Goal: Transaction & Acquisition: Download file/media

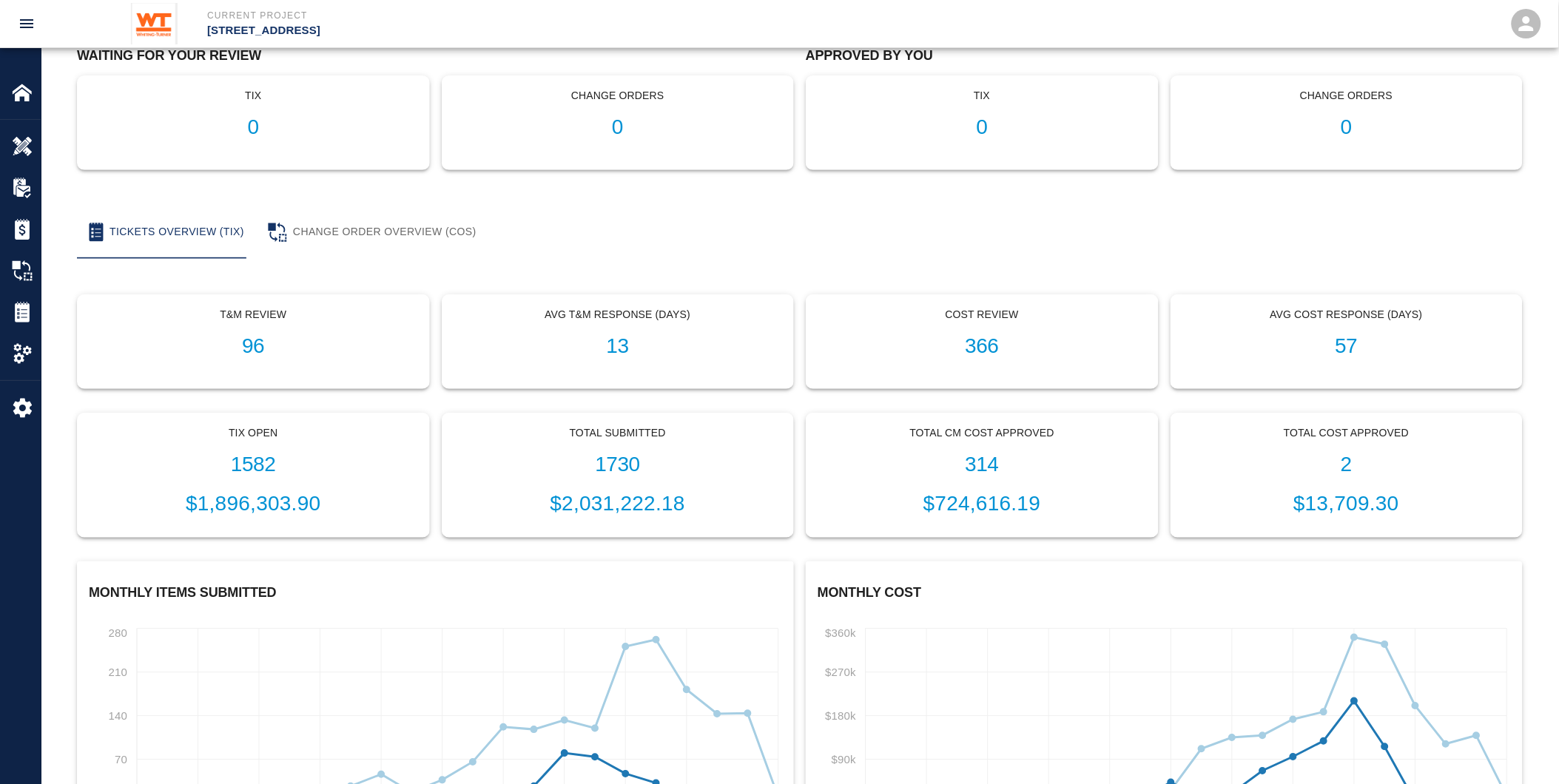
scroll to position [164, 0]
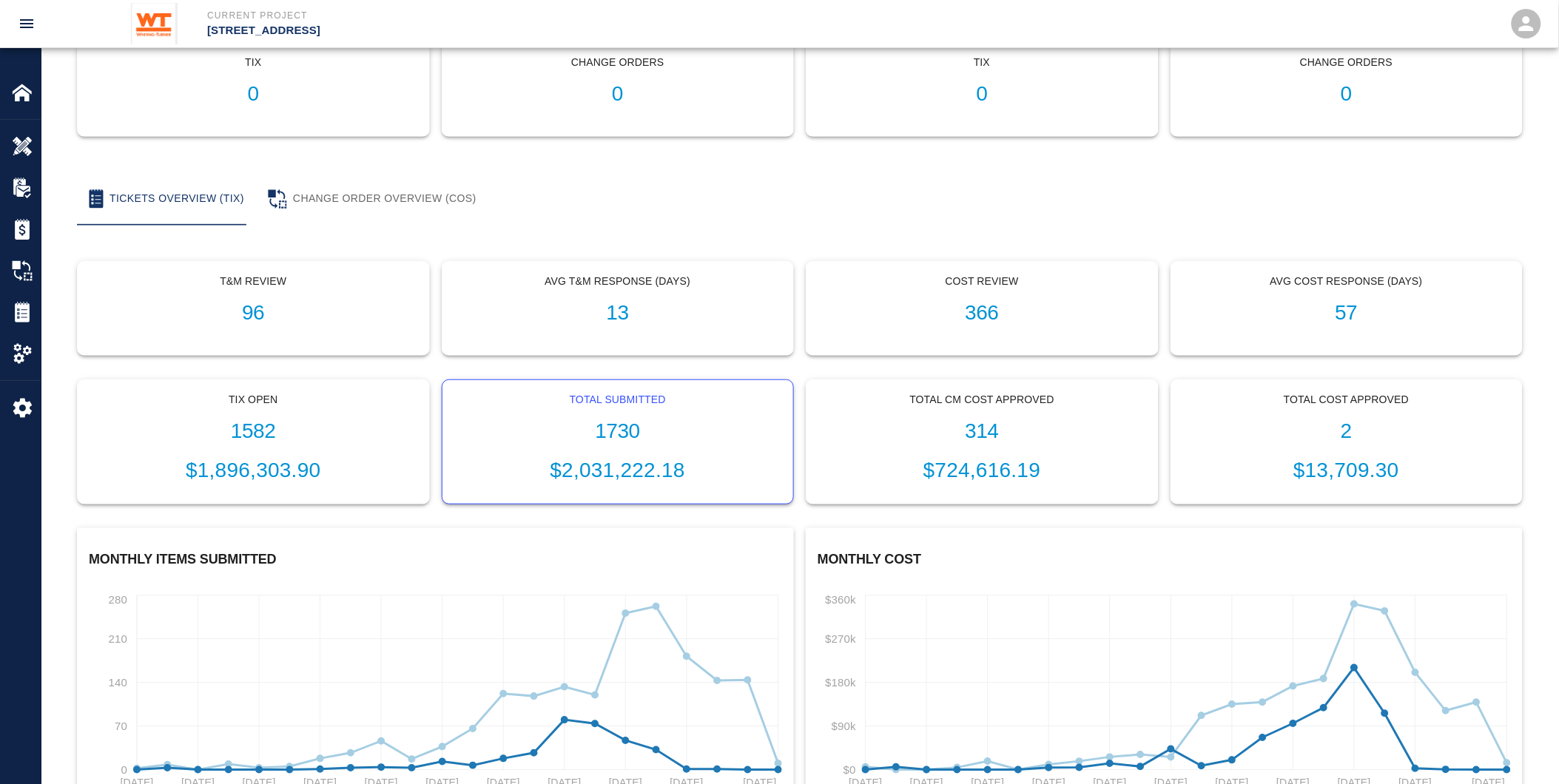
click at [647, 419] on h1 "1730" at bounding box center [618, 431] width 328 height 24
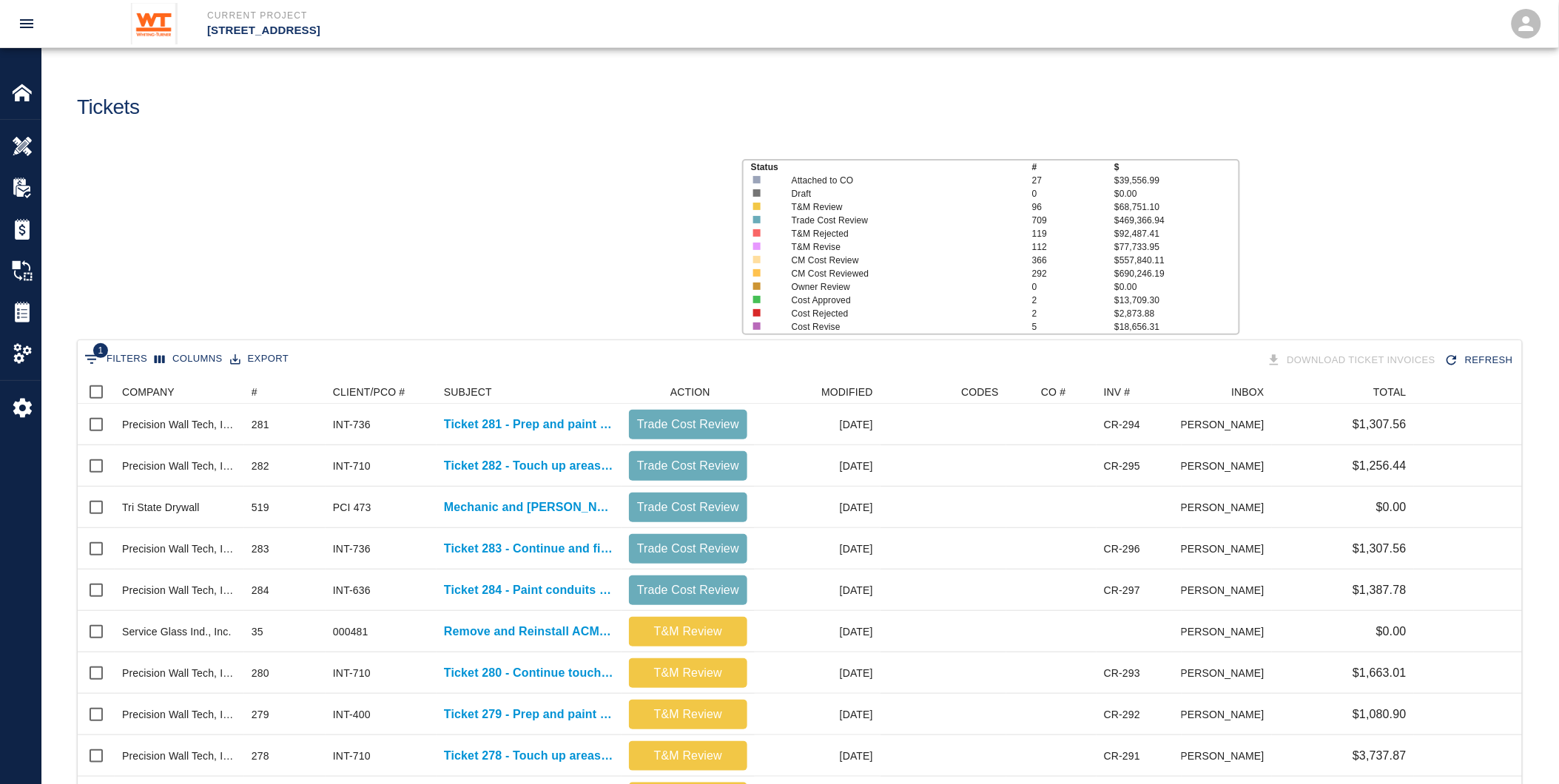
scroll to position [840, 1432]
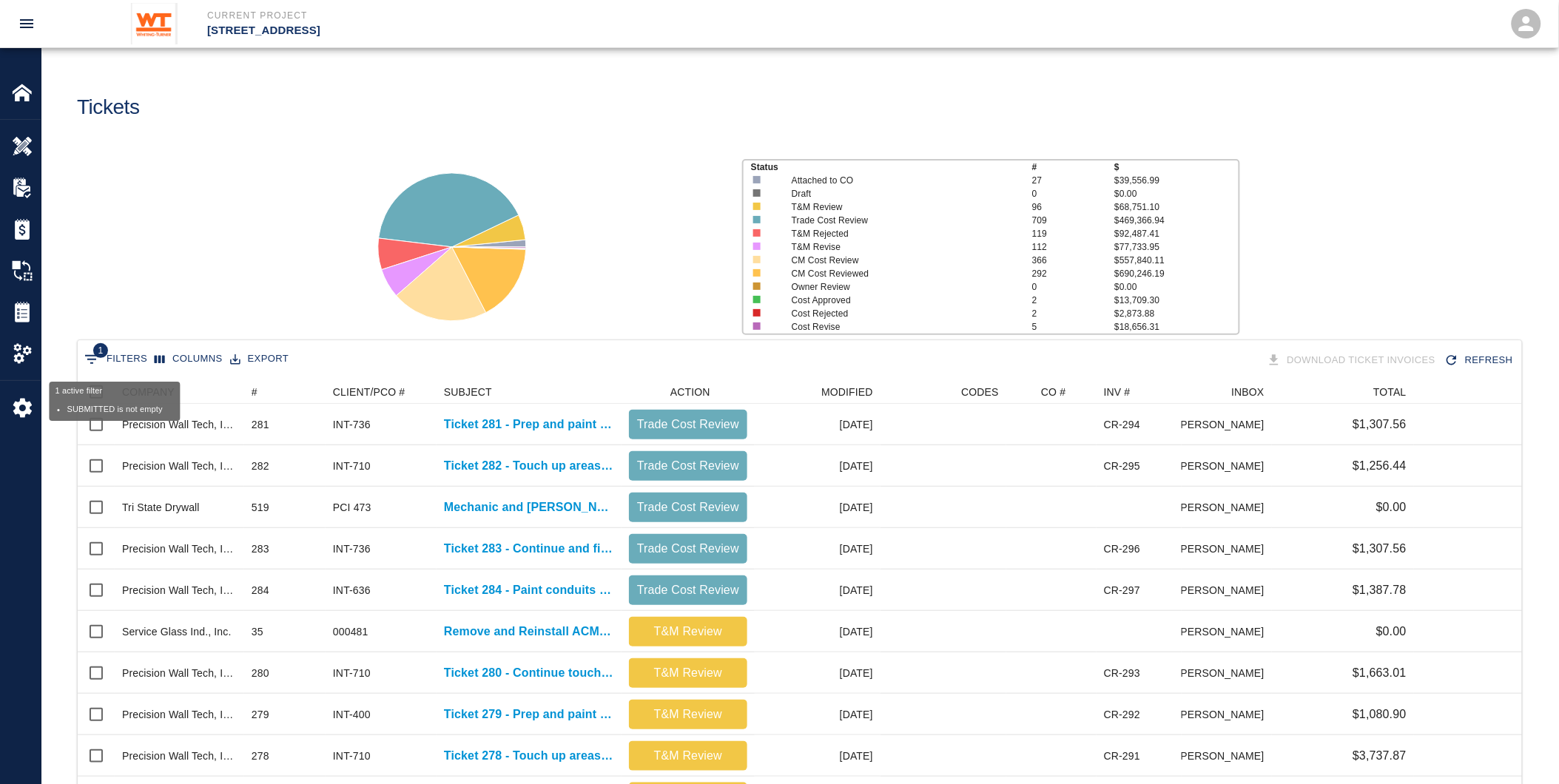
click at [124, 350] on button "1 Filters" at bounding box center [116, 359] width 70 height 24
select select "first_submit_date"
select select "isNotEmpty"
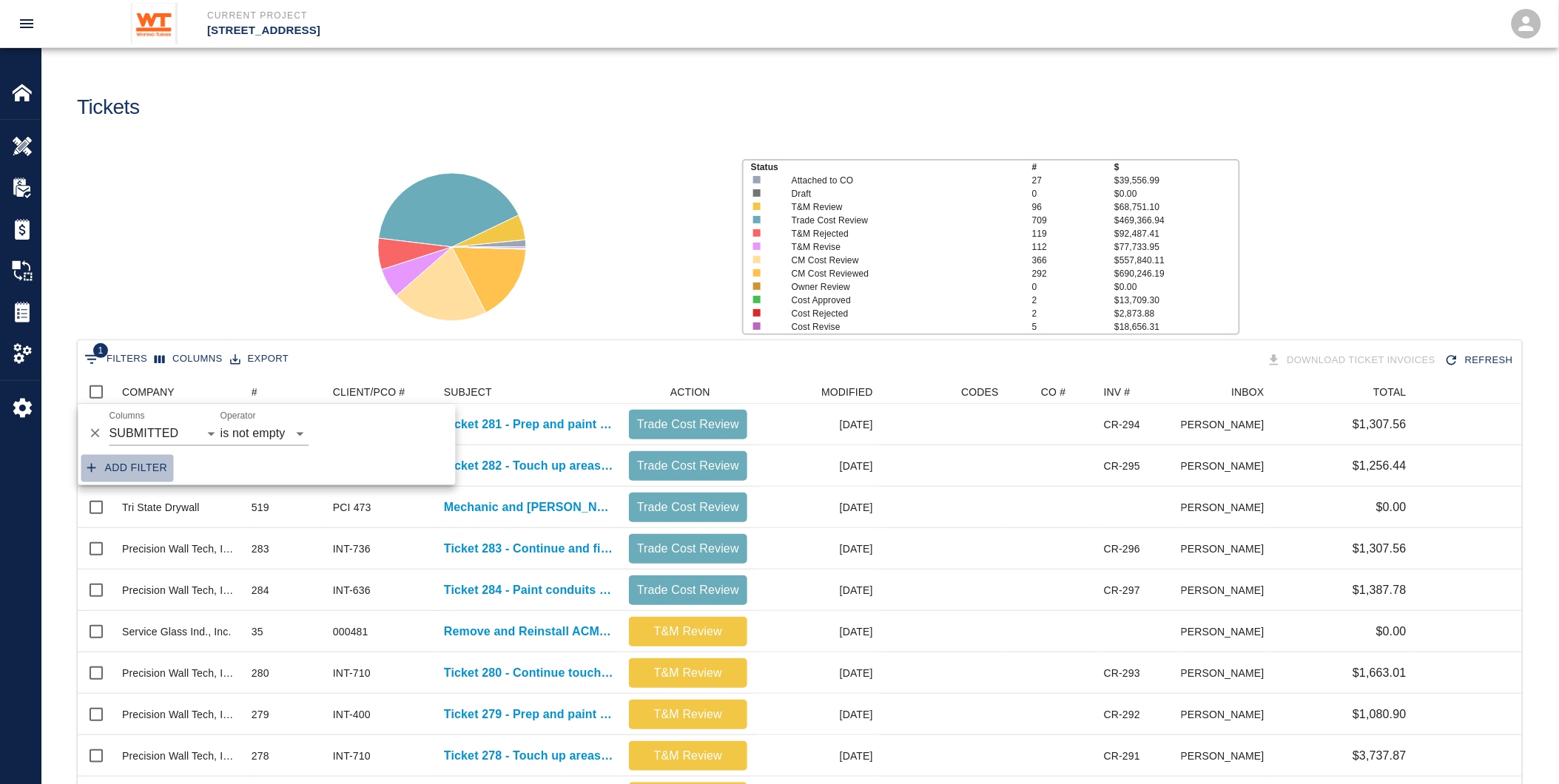
click at [140, 465] on button "Add filter" at bounding box center [127, 469] width 92 height 27
select select "first_submit_date"
select select "isNotEmpty"
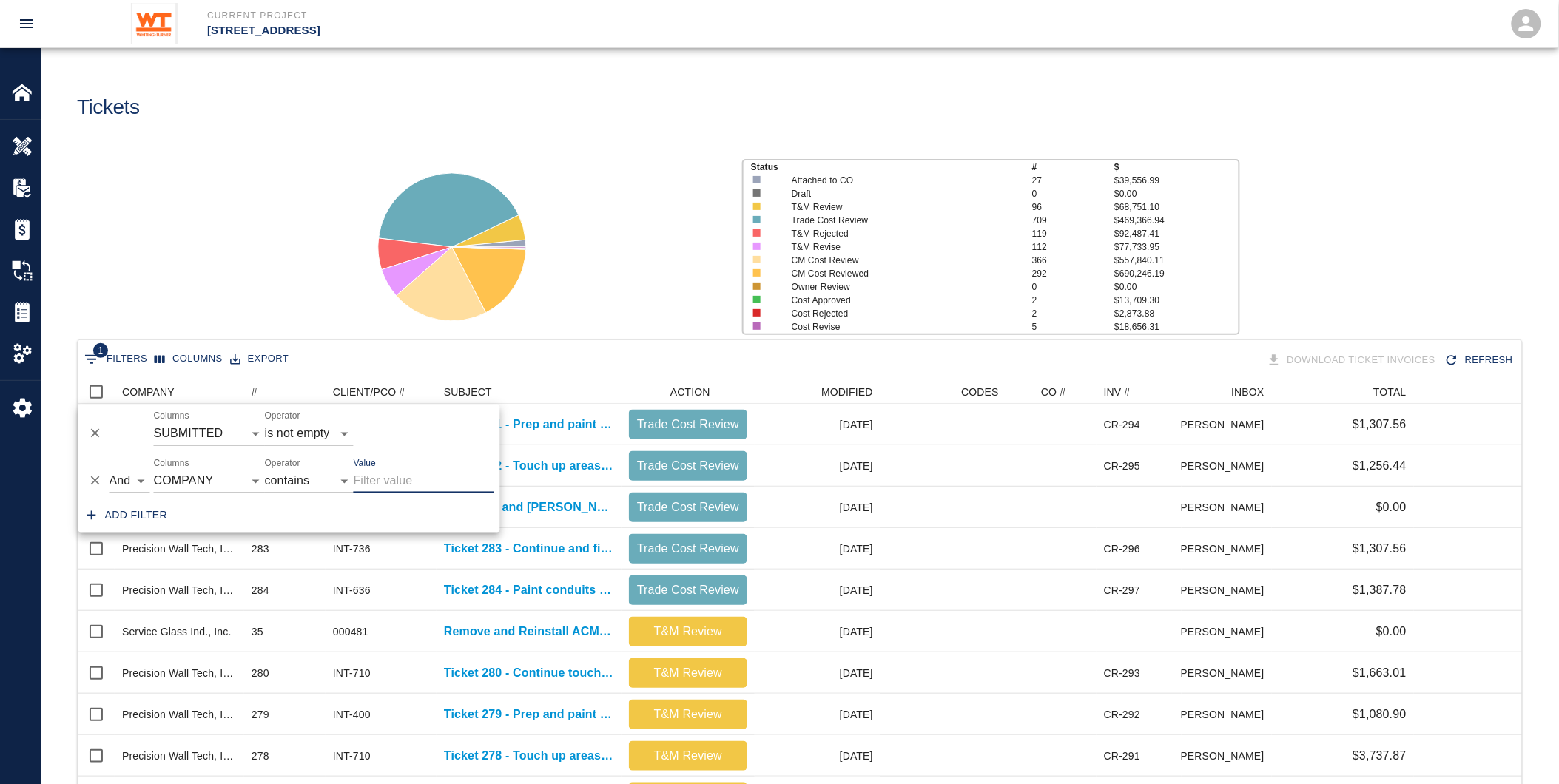
click at [376, 482] on input "Value" at bounding box center [424, 481] width 140 height 24
type input "rojani"
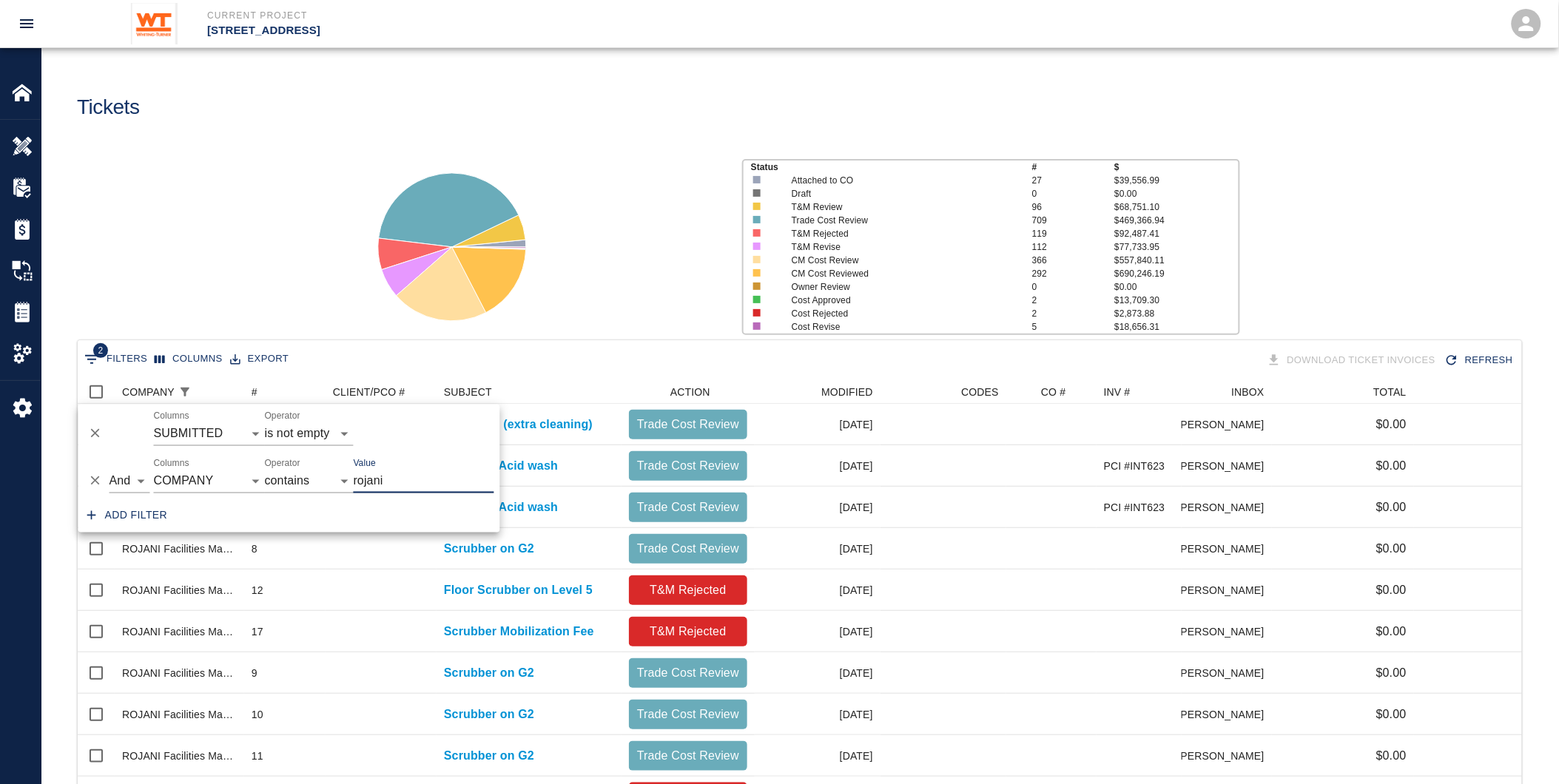
scroll to position [715, 1432]
click at [534, 373] on div "2 Filters Columns Export Download Ticket Invoices Refresh" at bounding box center [800, 360] width 1439 height 26
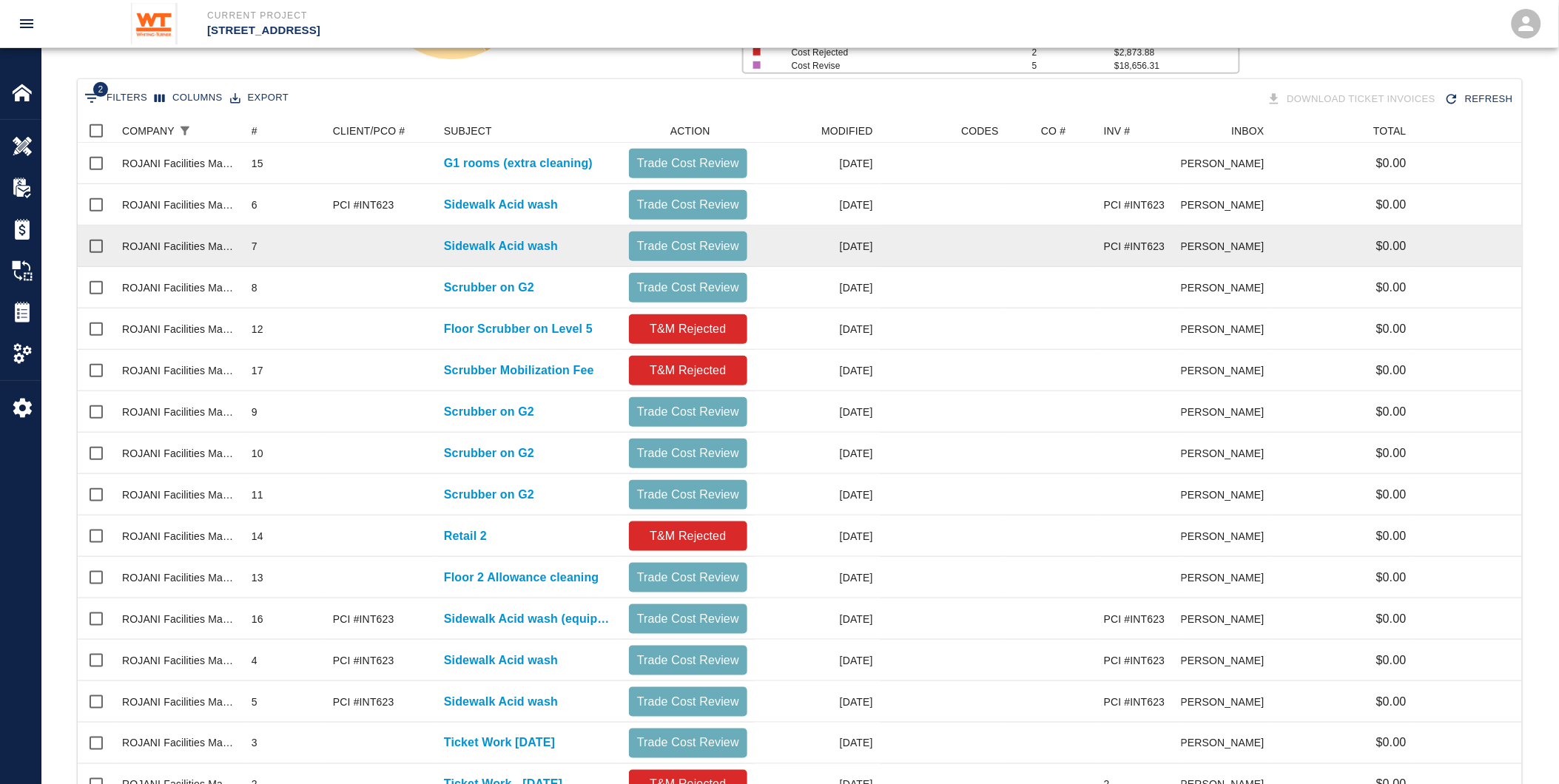
scroll to position [399, 0]
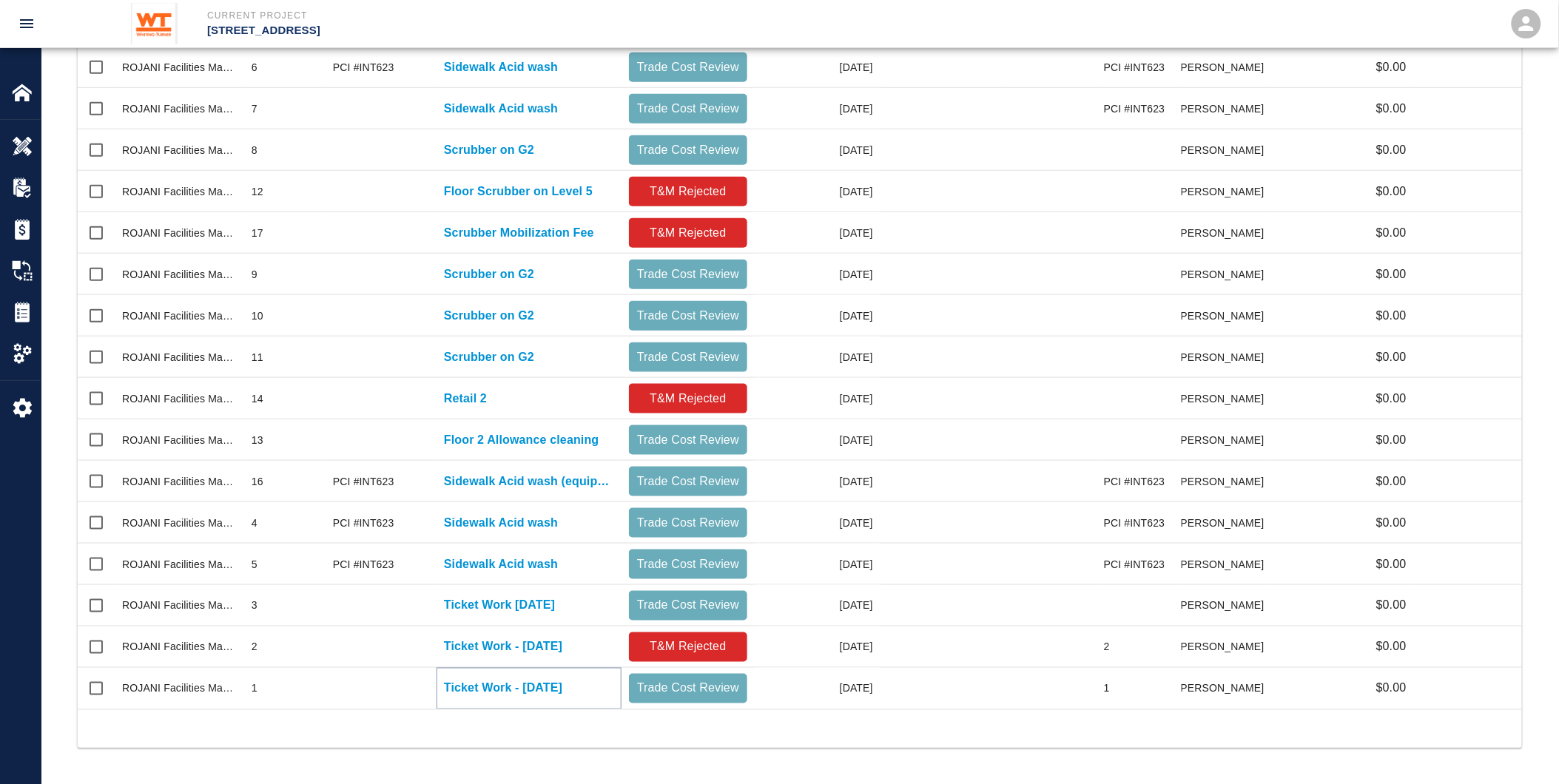
click at [503, 686] on p "Ticket Work - 05/27/2025" at bounding box center [502, 688] width 118 height 18
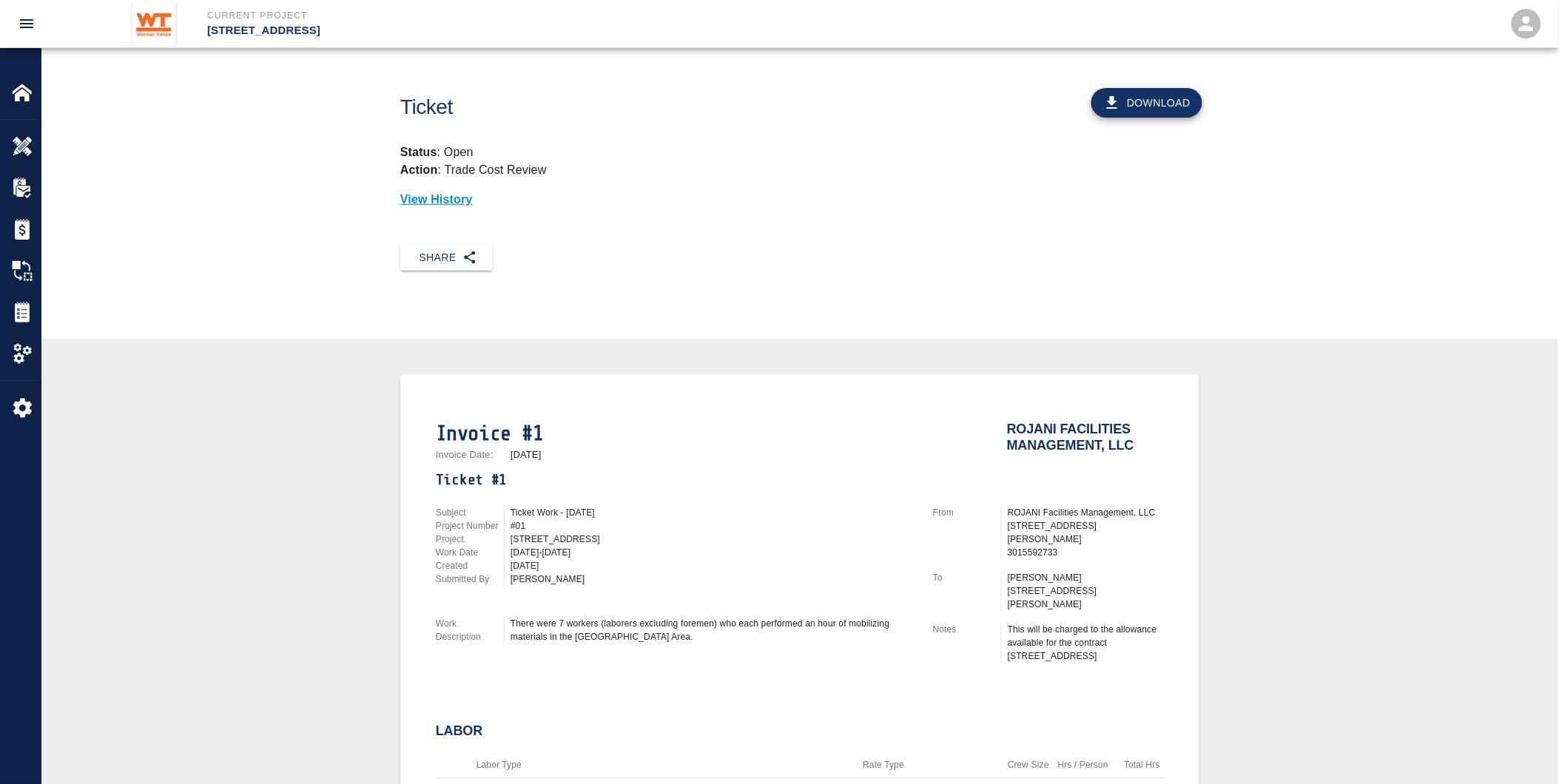
click at [1160, 112] on button "Download" at bounding box center [1147, 103] width 111 height 30
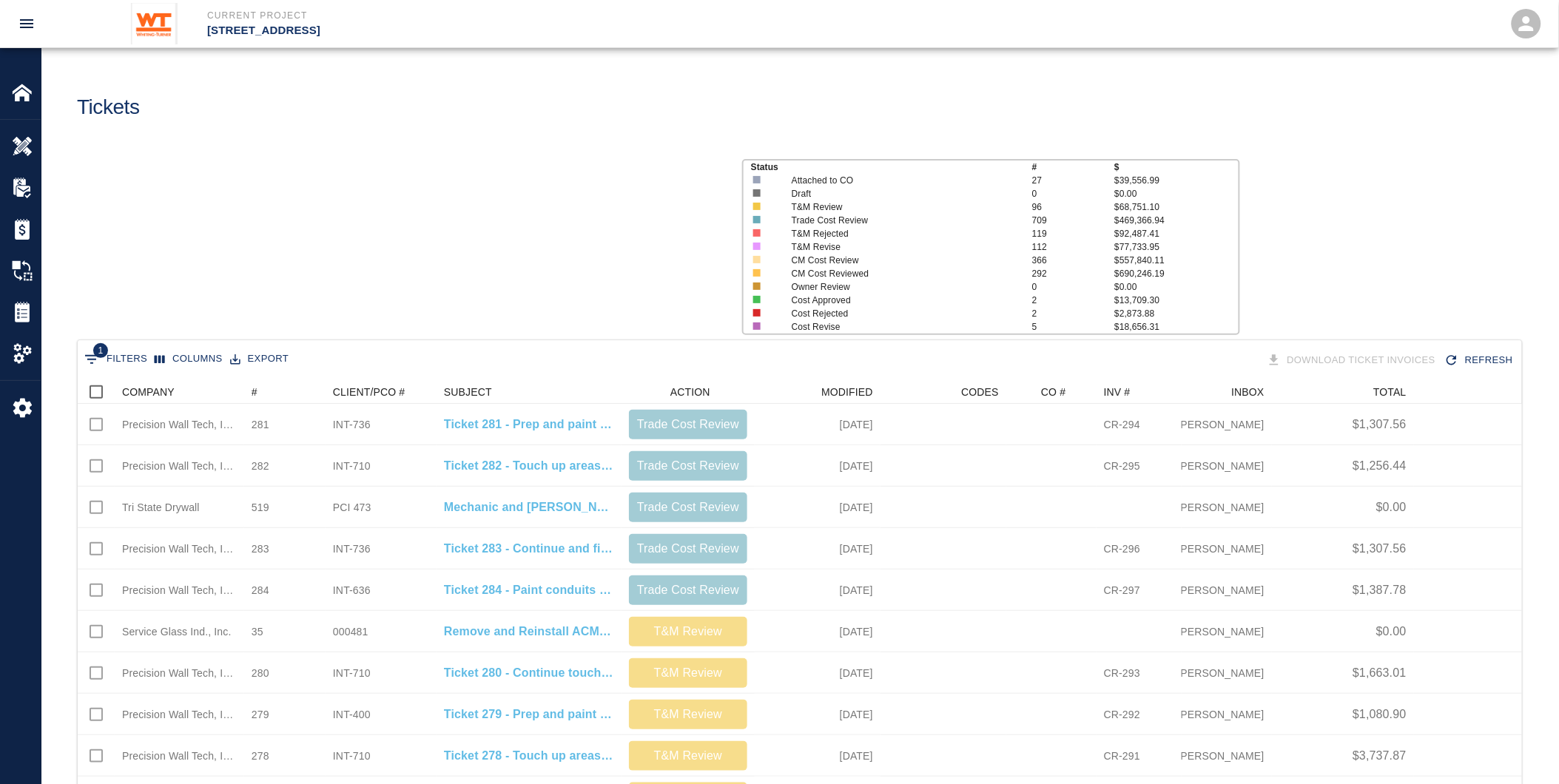
scroll to position [840, 1432]
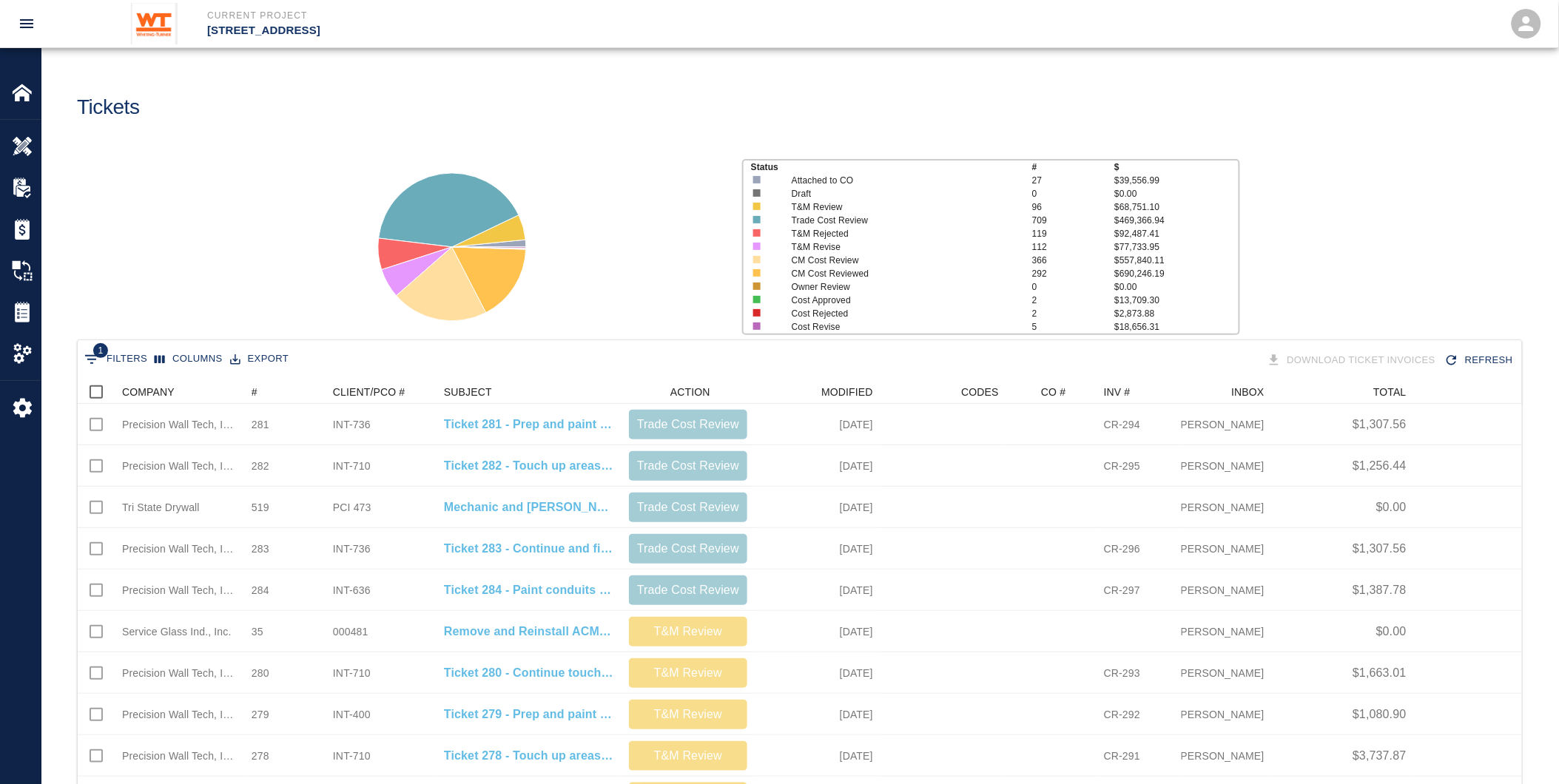
click at [127, 359] on button "1 Filters" at bounding box center [116, 359] width 70 height 24
select select "first_submit_date"
select select "isNotEmpty"
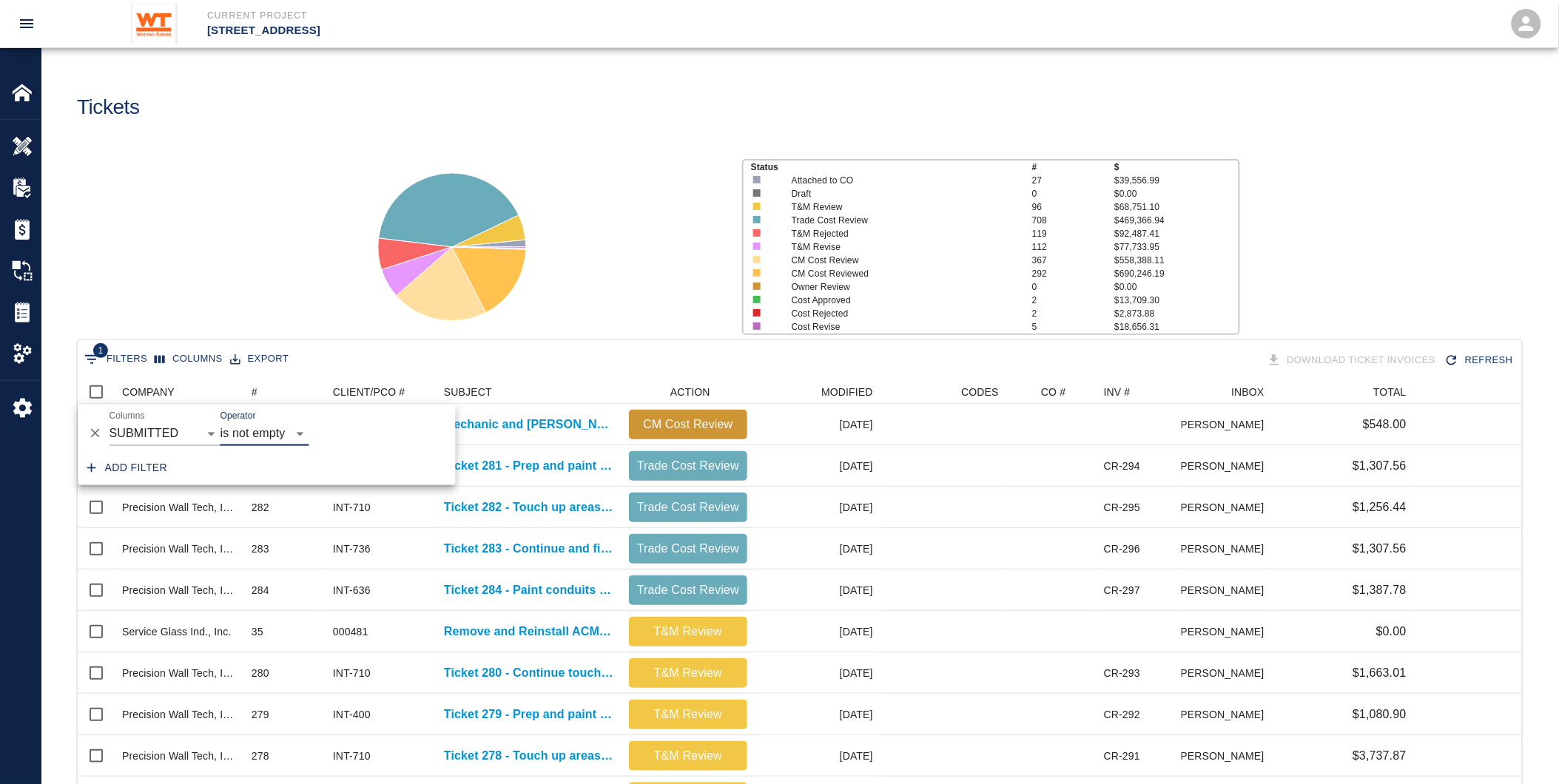
click at [124, 457] on button "Add filter" at bounding box center [127, 469] width 92 height 27
select select "first_submit_date"
select select "isNotEmpty"
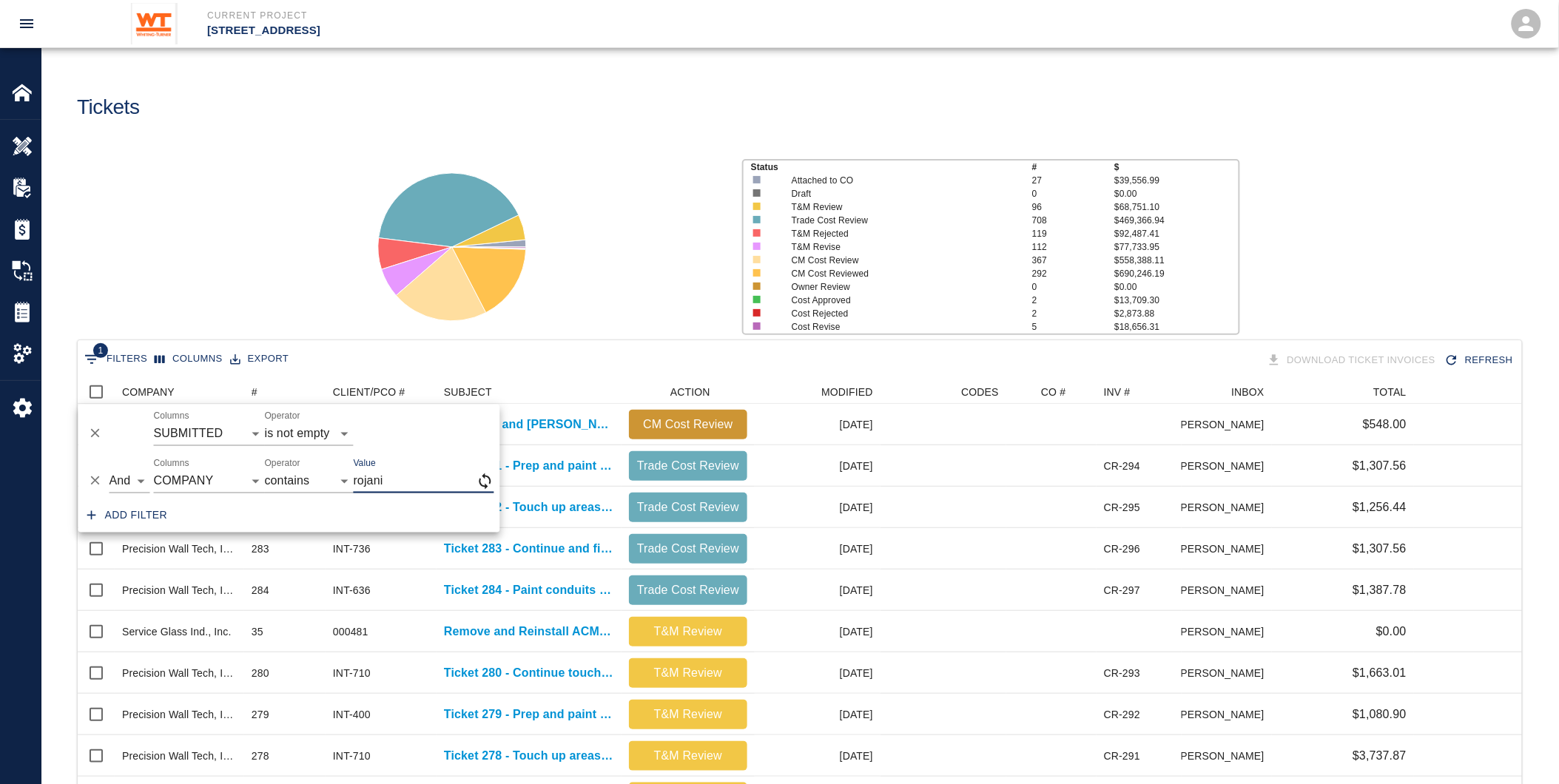
type input "rojani"
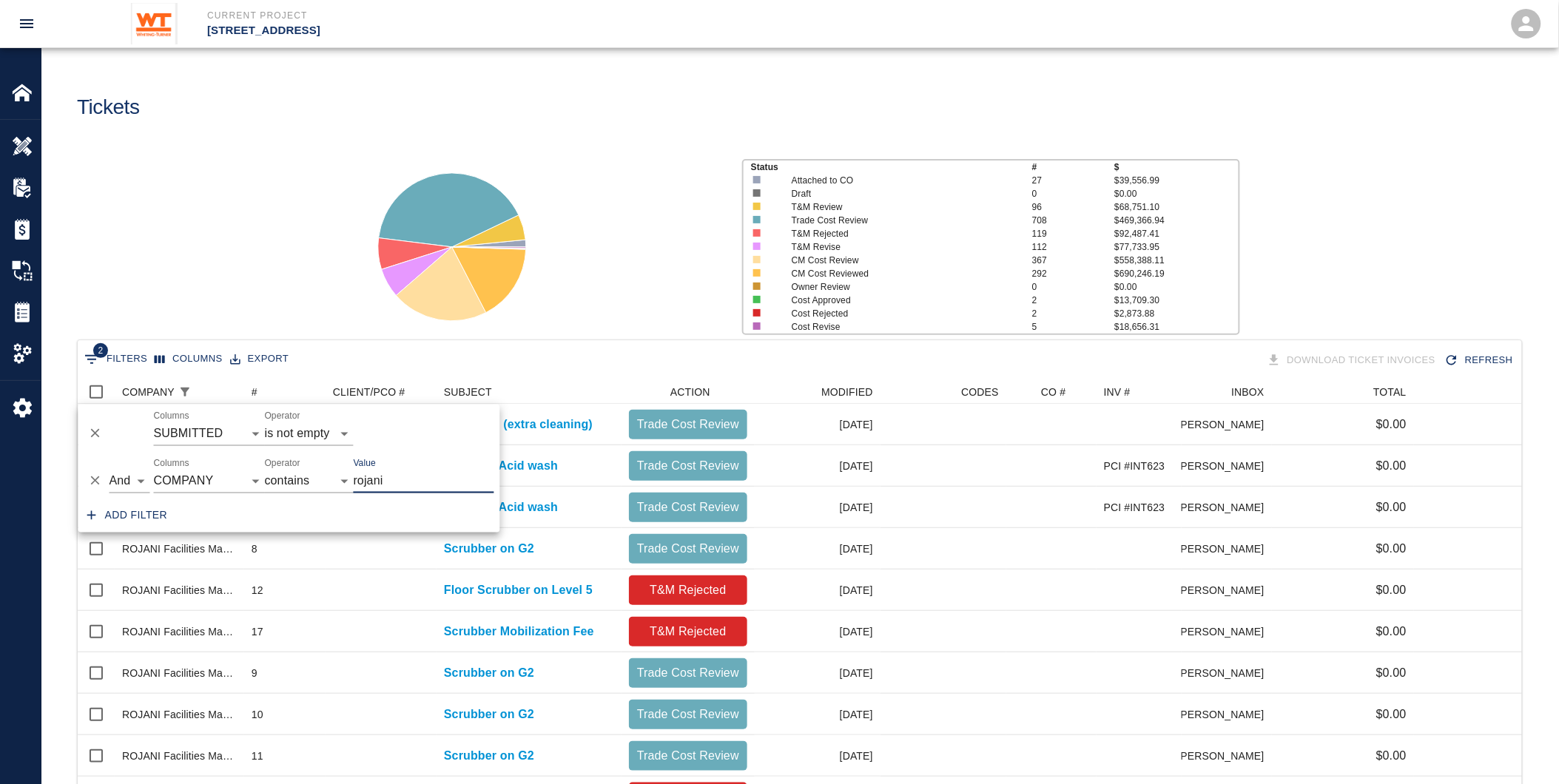
scroll to position [715, 1432]
click at [621, 363] on div "2 Filters Columns Export Download Ticket Invoices Refresh" at bounding box center [800, 360] width 1439 height 26
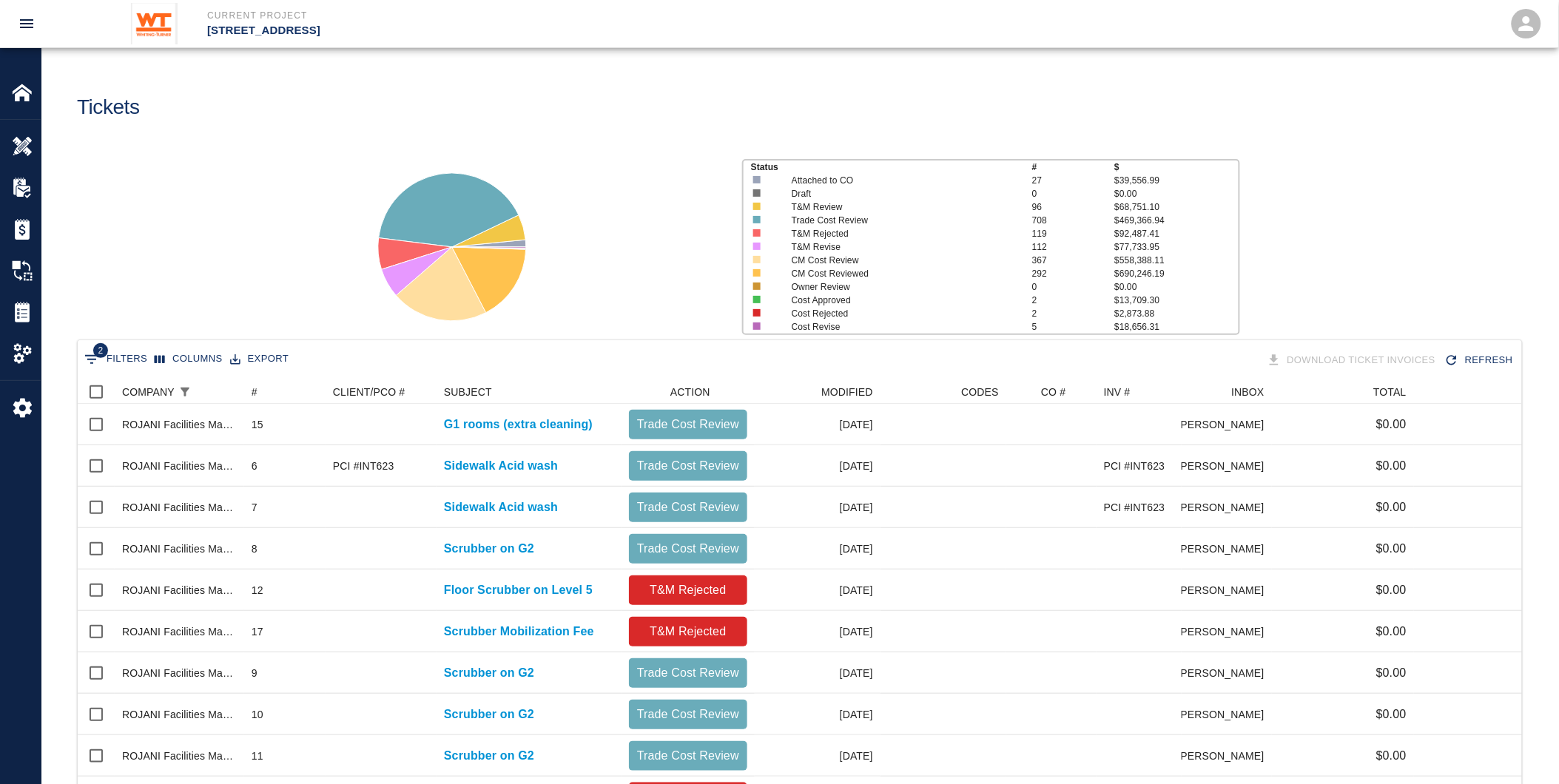
drag, startPoint x: 470, startPoint y: 548, endPoint x: 643, endPoint y: 175, distance: 411.2
click at [643, 175] on div at bounding box center [539, 241] width 383 height 197
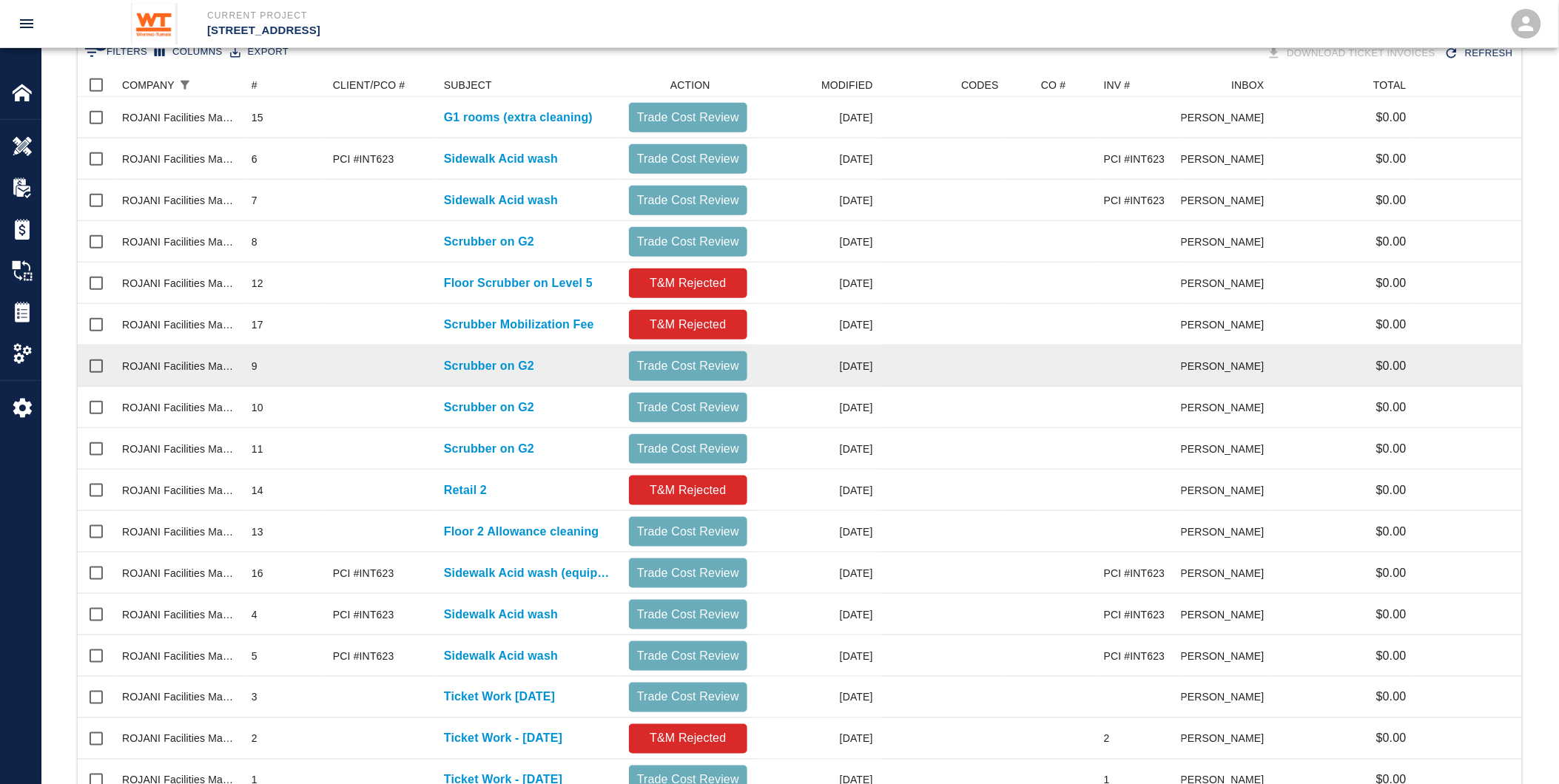
scroll to position [399, 0]
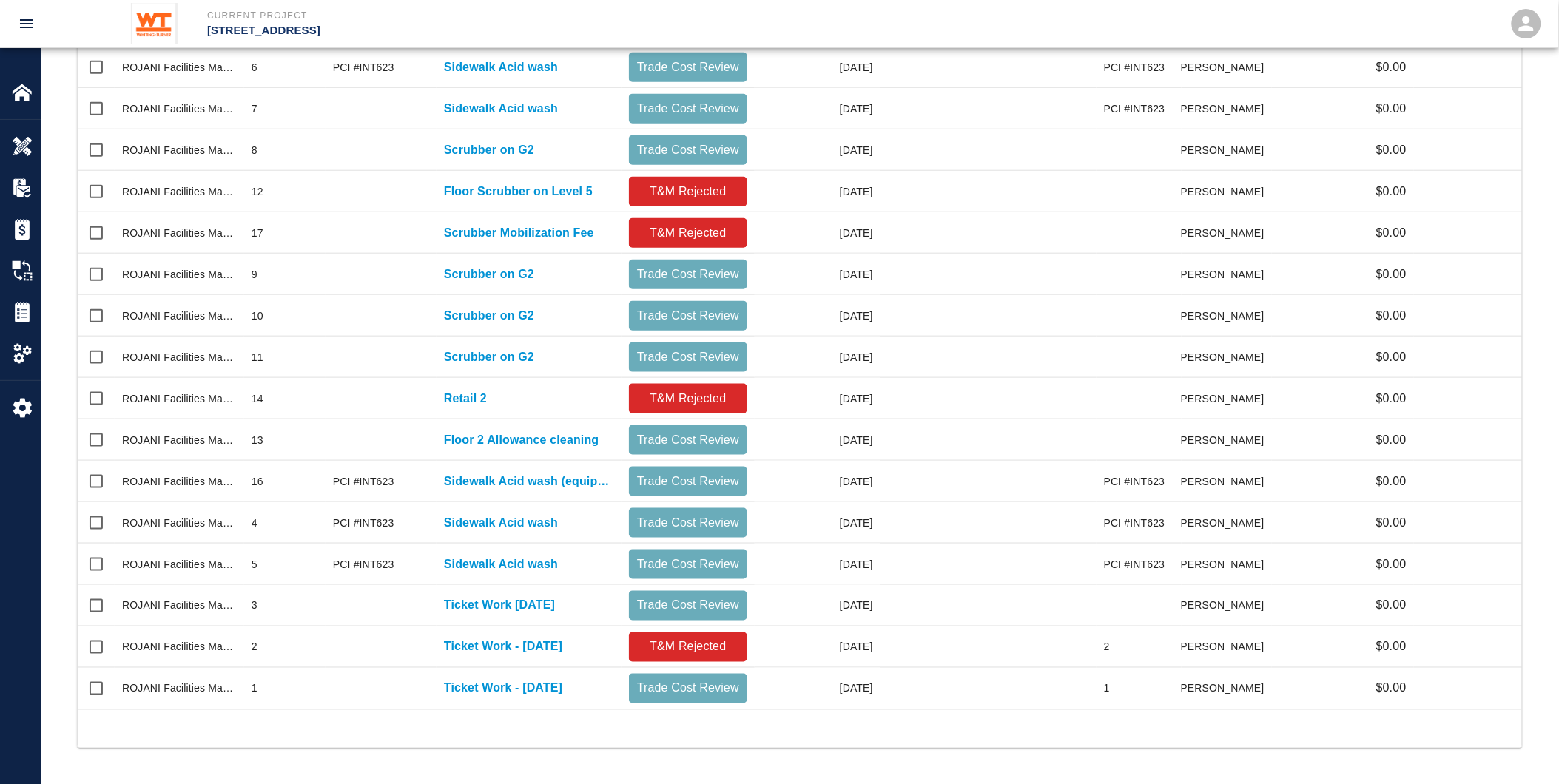
drag, startPoint x: 526, startPoint y: 600, endPoint x: 473, endPoint y: 715, distance: 126.6
click at [473, 715] on div at bounding box center [800, 728] width 1445 height 38
click at [397, 715] on div at bounding box center [800, 728] width 1445 height 38
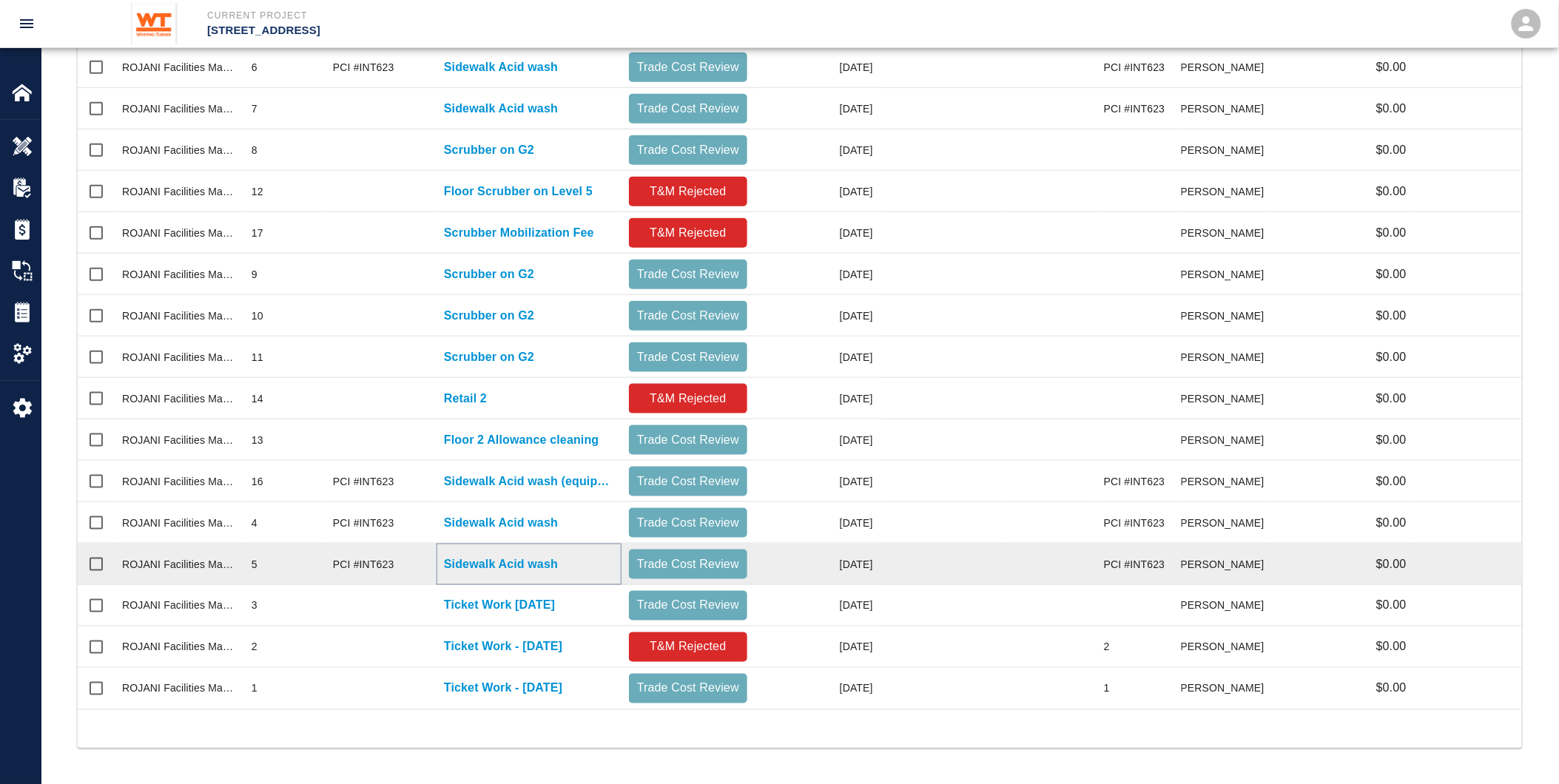
click at [496, 565] on p "Sidewalk Acid wash" at bounding box center [500, 564] width 114 height 18
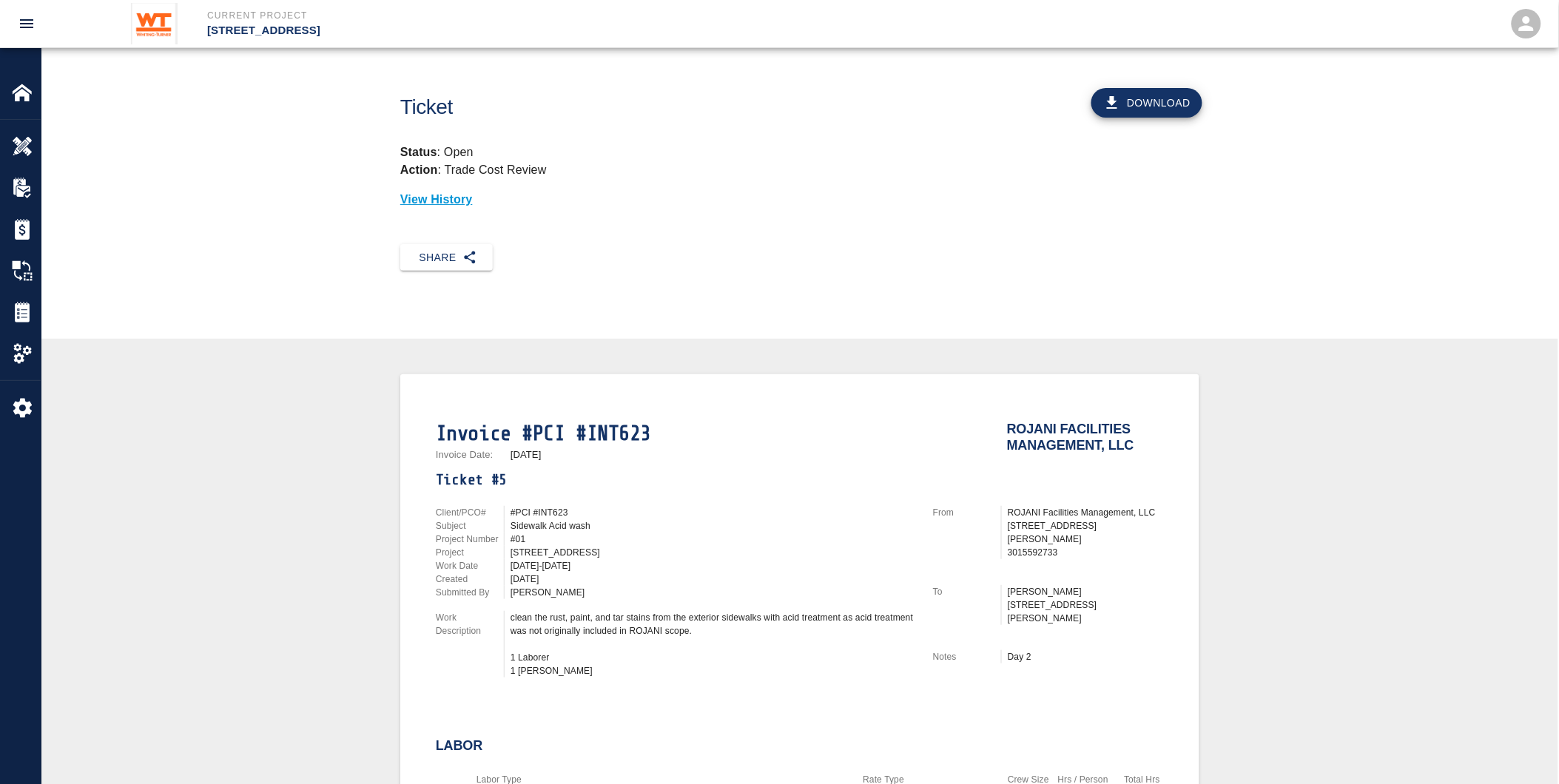
click at [1137, 83] on div "Download" at bounding box center [1040, 98] width 338 height 69
click at [1141, 88] on button "Download" at bounding box center [1147, 103] width 111 height 30
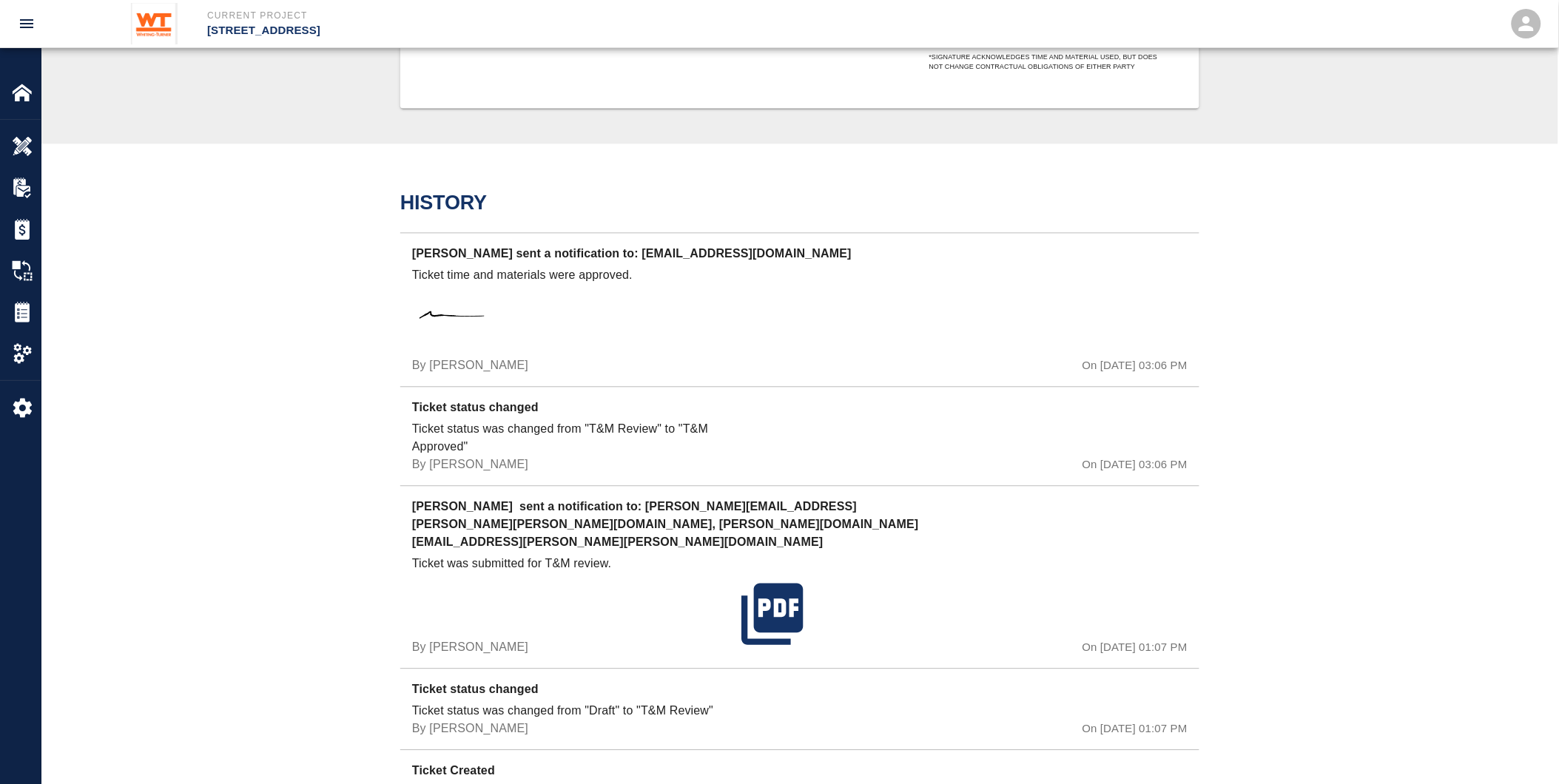
scroll to position [1091, 0]
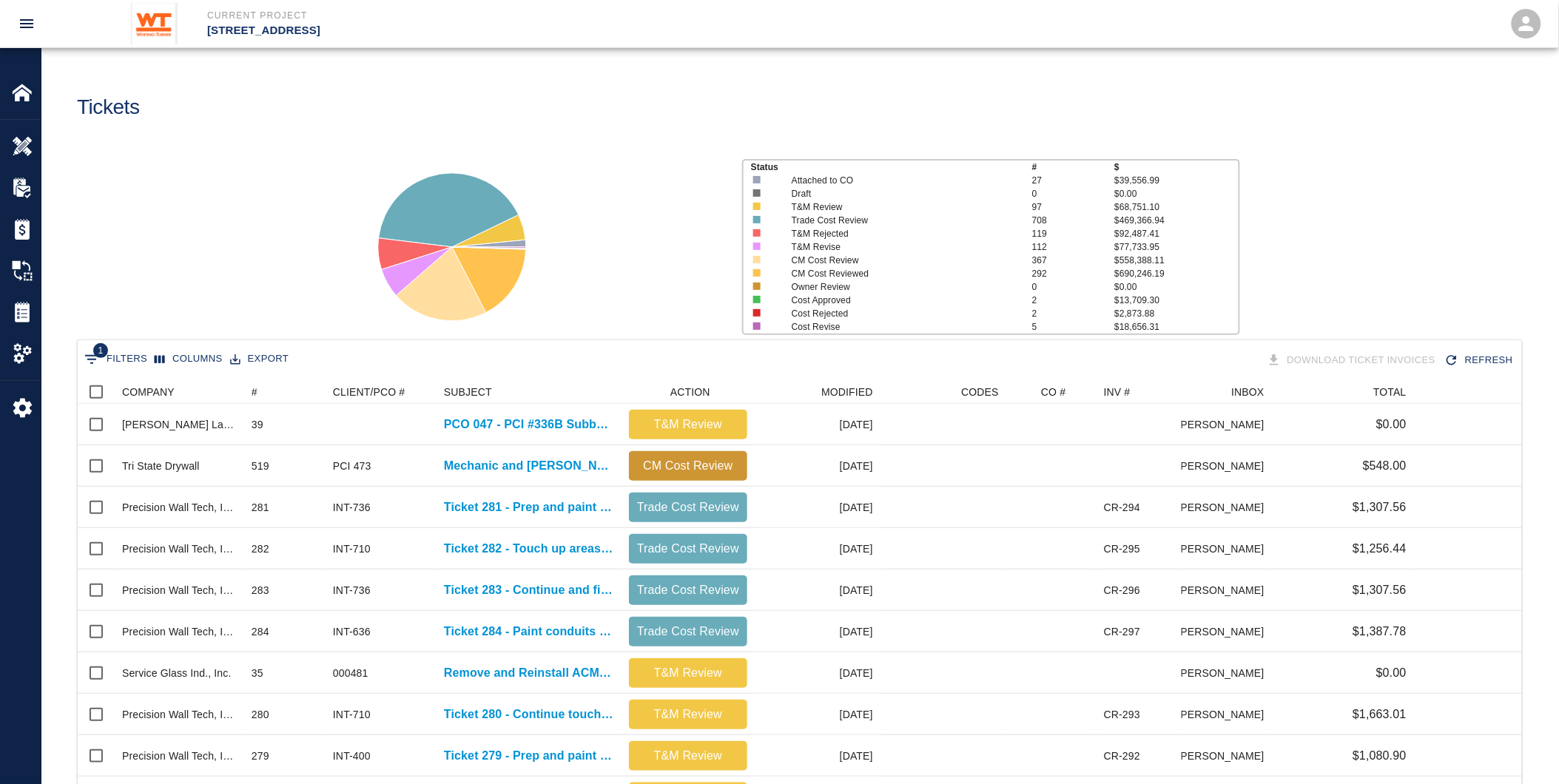
click at [130, 363] on button "1 Filters" at bounding box center [116, 359] width 70 height 24
select select "first_submit_date"
select select "isNotEmpty"
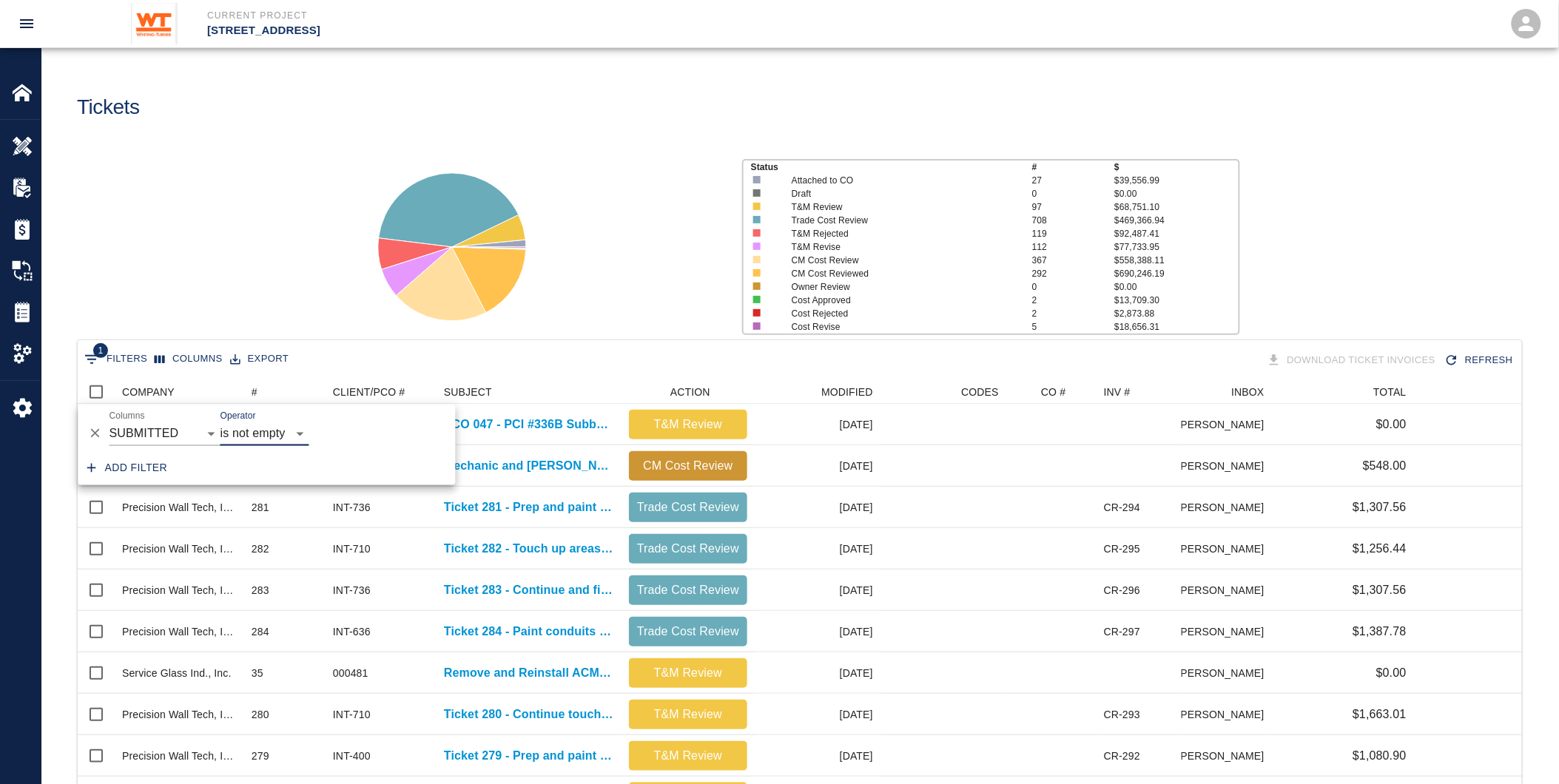
click at [145, 468] on button "Add filter" at bounding box center [127, 469] width 92 height 27
select select "first_submit_date"
select select "isNotEmpty"
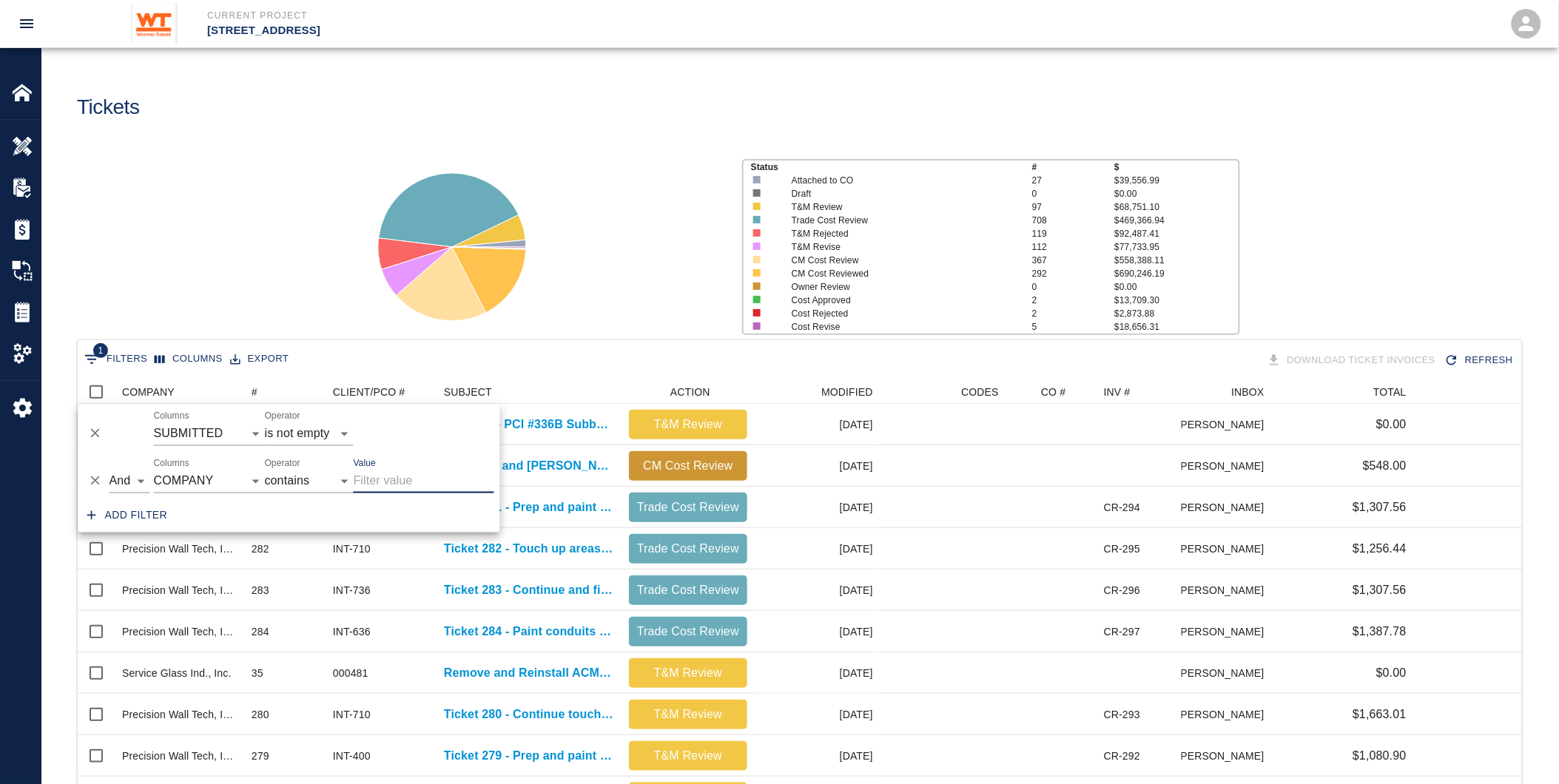
click at [378, 488] on input "Value" at bounding box center [424, 481] width 140 height 24
type input "rojani"
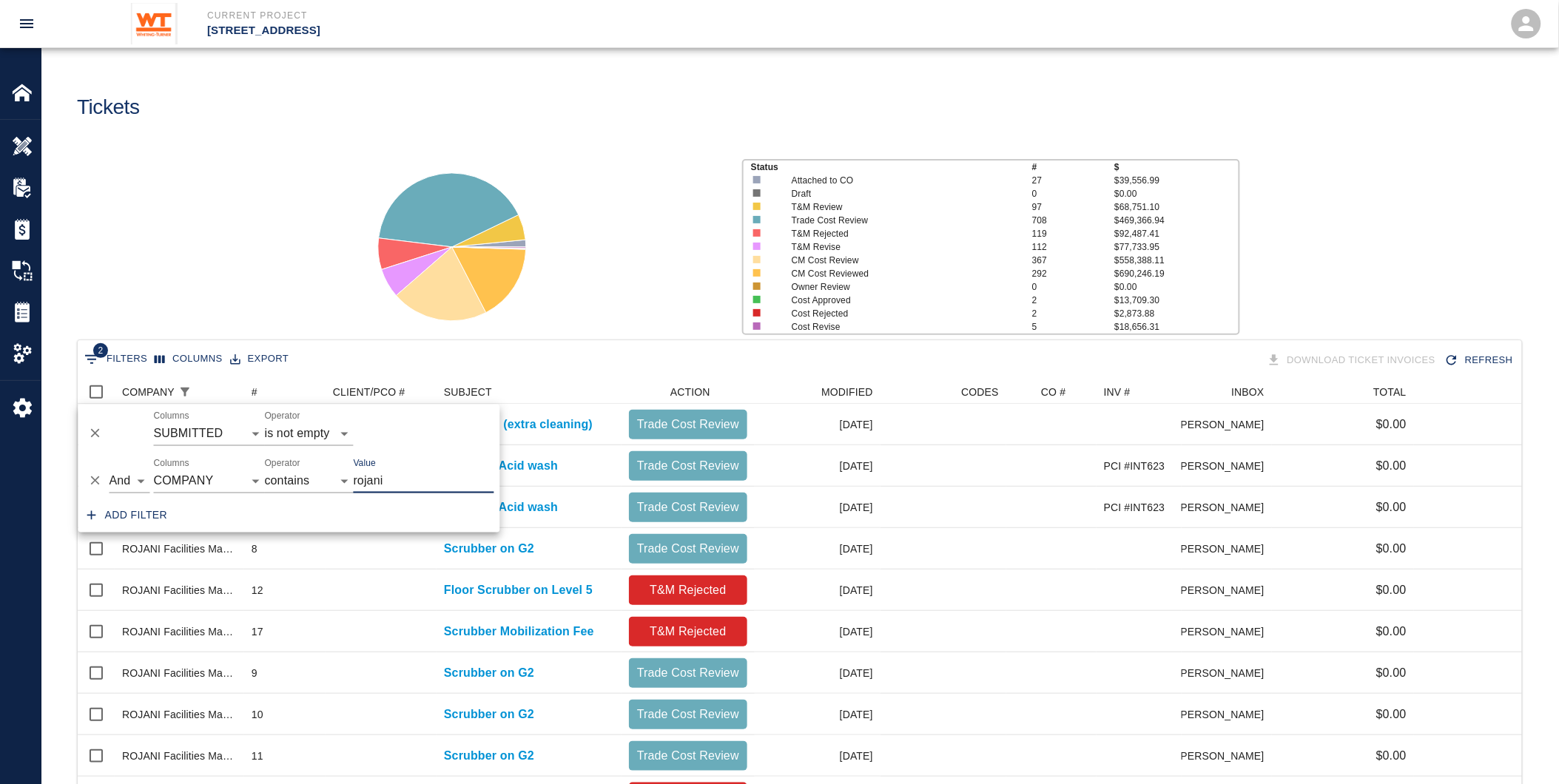
scroll to position [715, 1432]
click at [547, 290] on div at bounding box center [539, 241] width 383 height 197
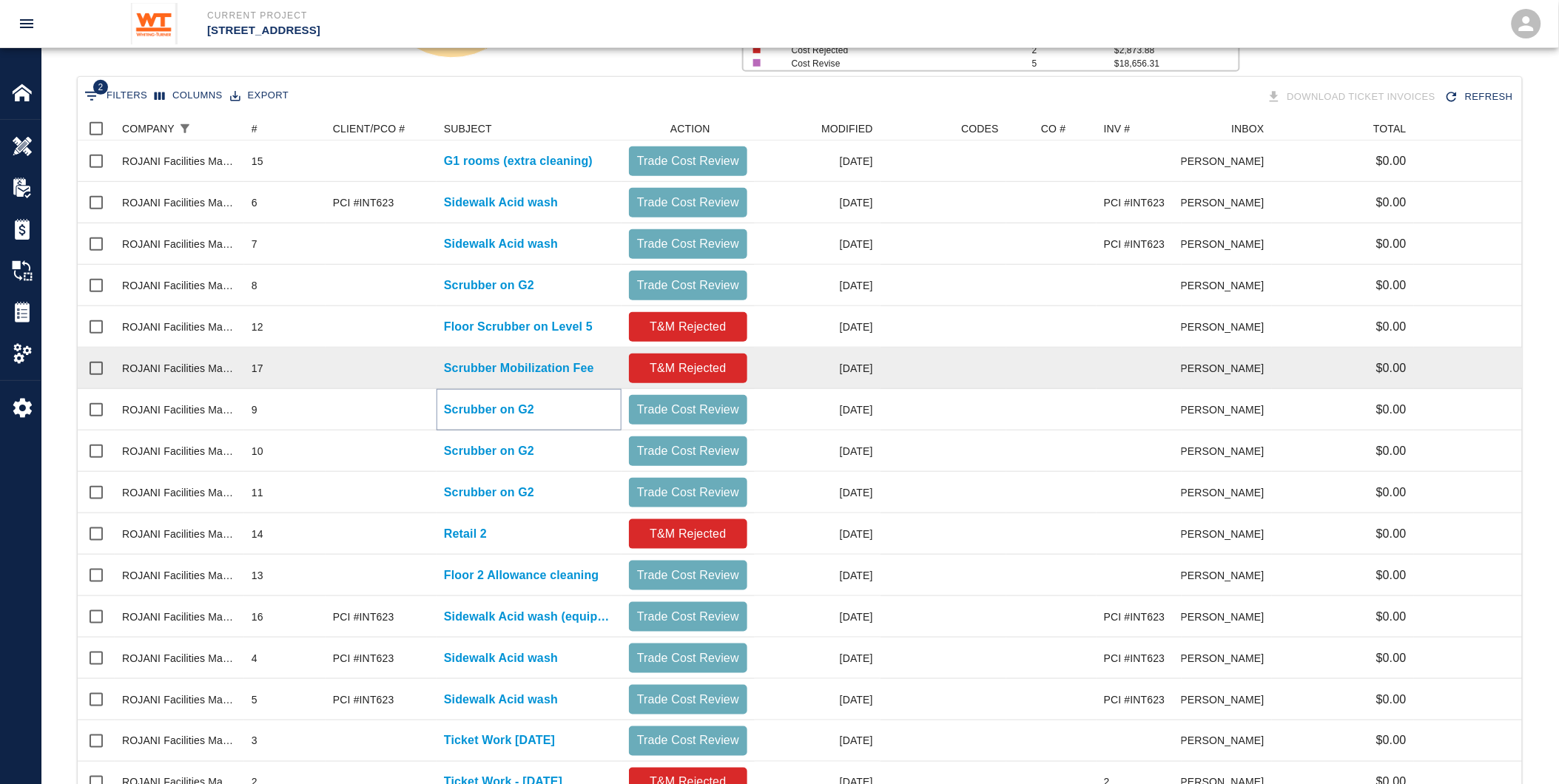
scroll to position [235, 0]
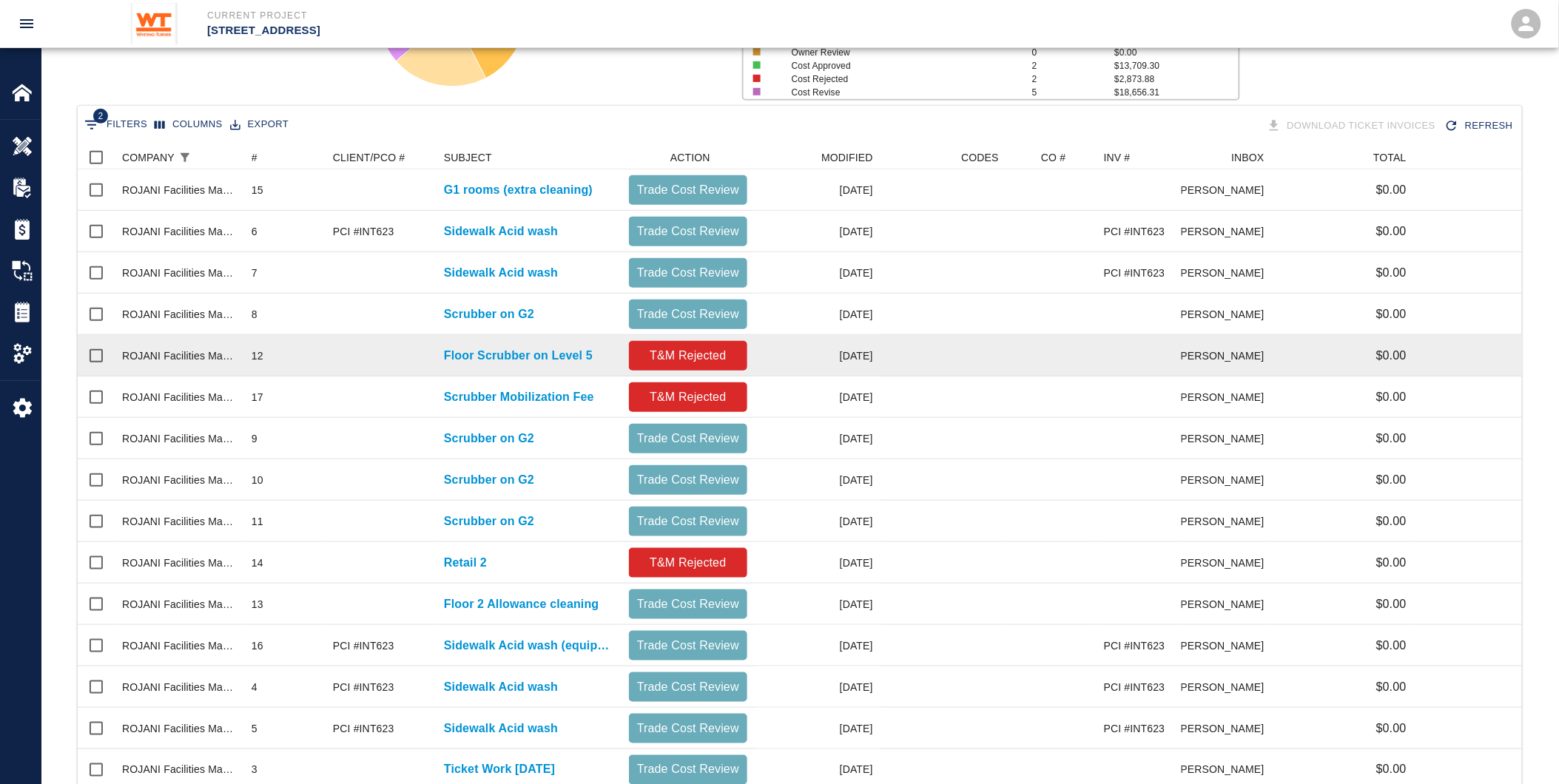
drag, startPoint x: 550, startPoint y: 368, endPoint x: 484, endPoint y: 339, distance: 72.1
drag, startPoint x: 484, startPoint y: 339, endPoint x: 468, endPoint y: 350, distance: 19.4
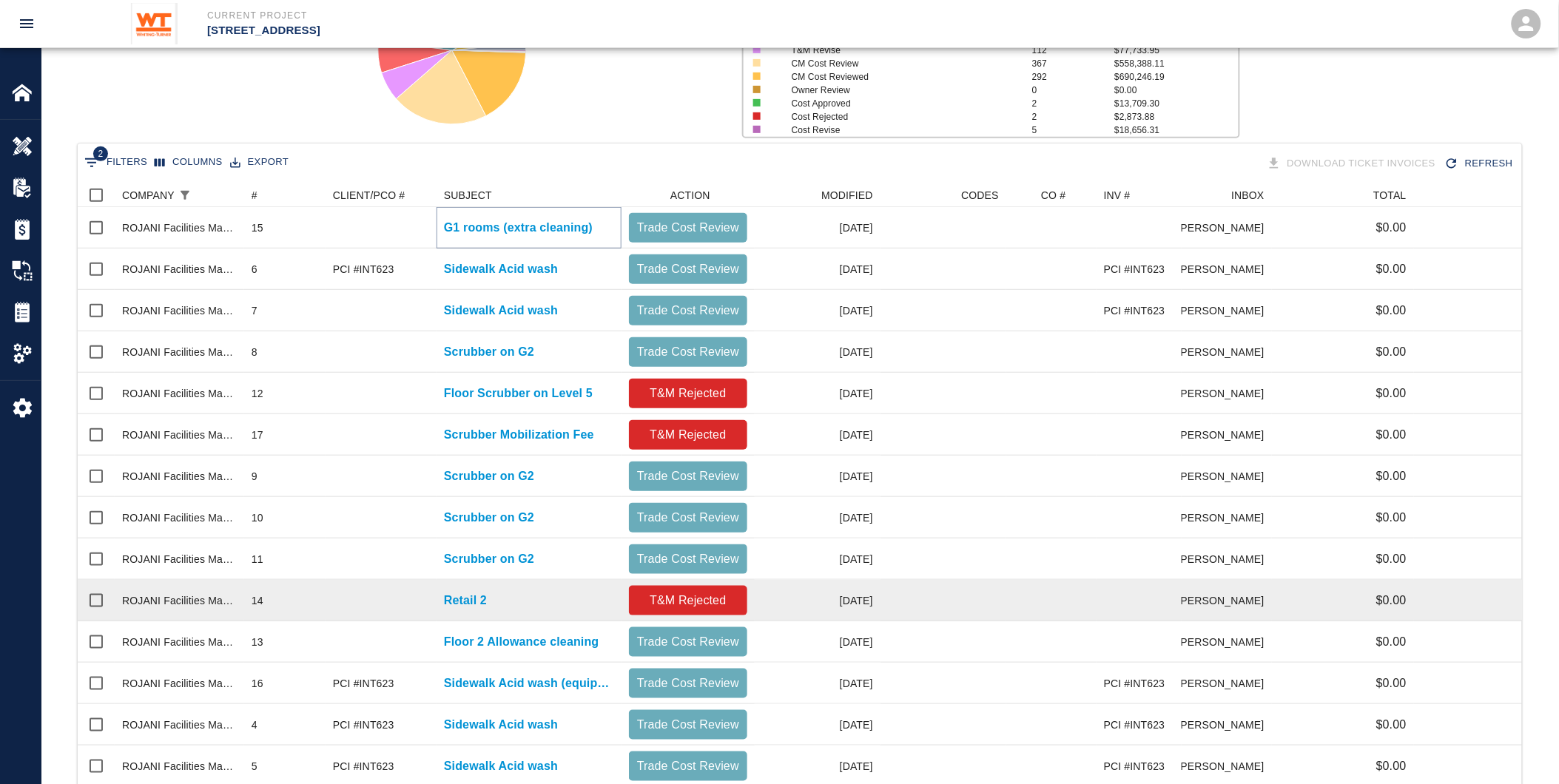
scroll to position [399, 0]
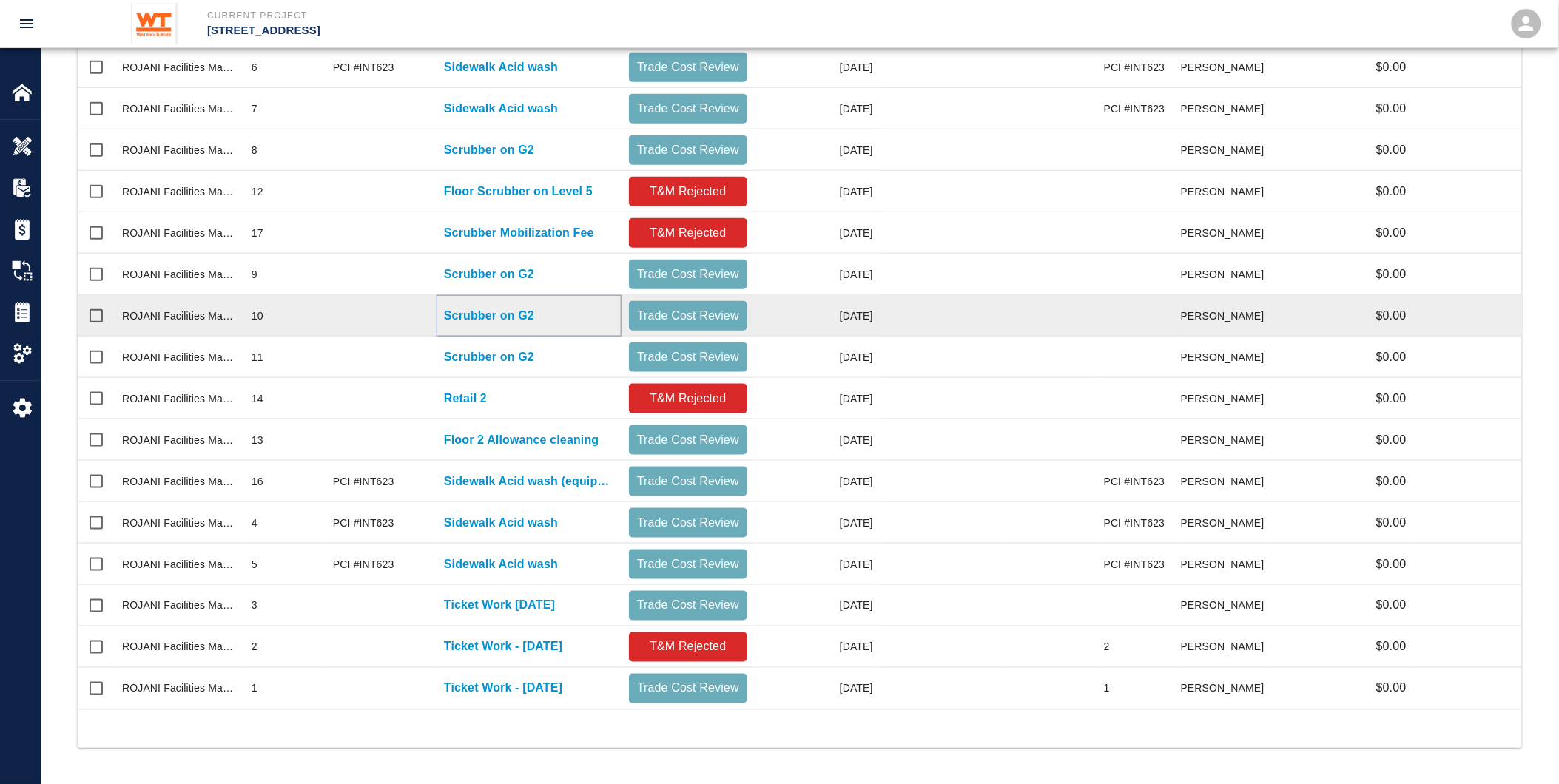
drag, startPoint x: 491, startPoint y: 324, endPoint x: 497, endPoint y: 313, distance: 12.5
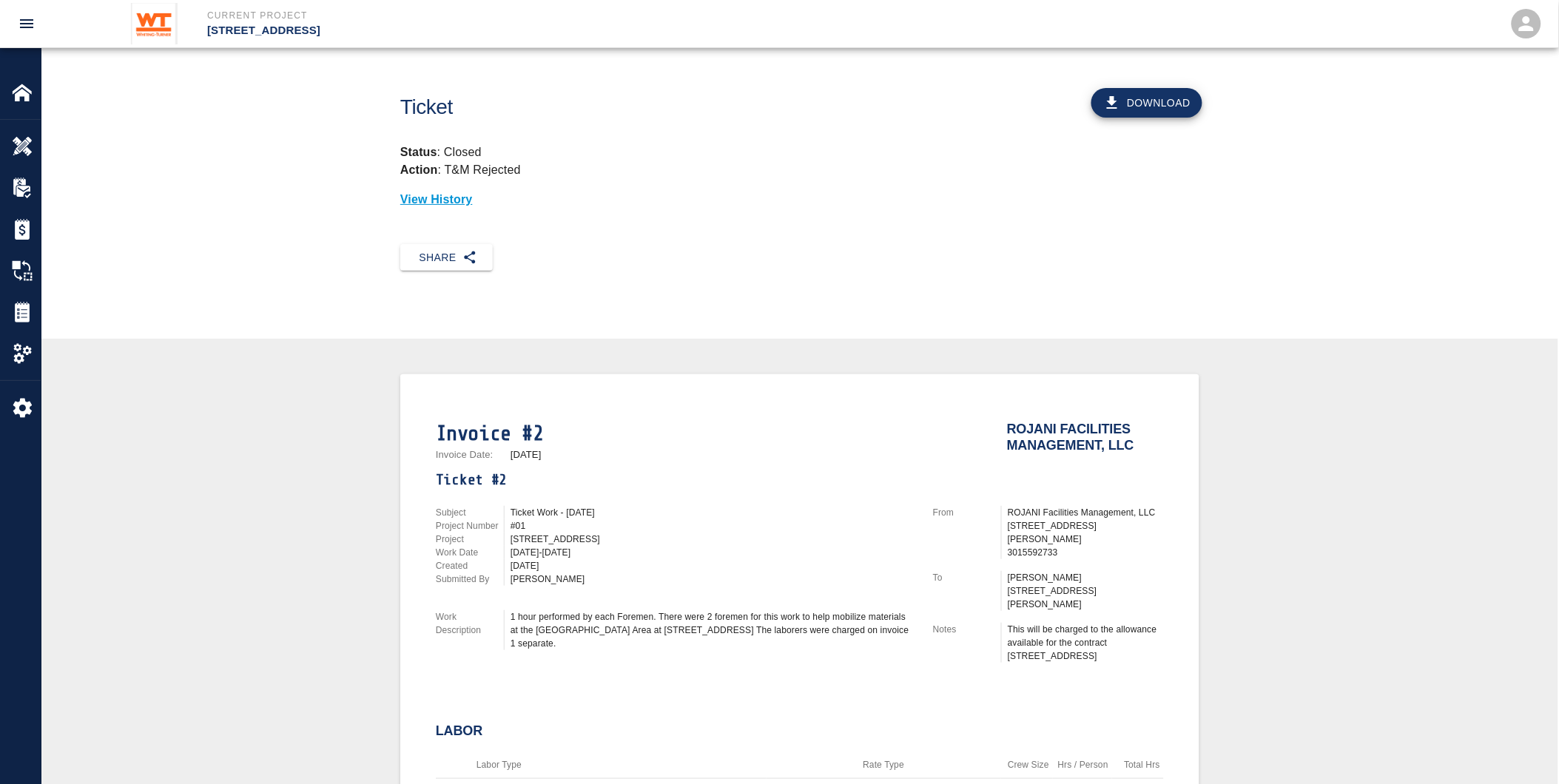
click at [1185, 109] on button "Download" at bounding box center [1147, 103] width 111 height 30
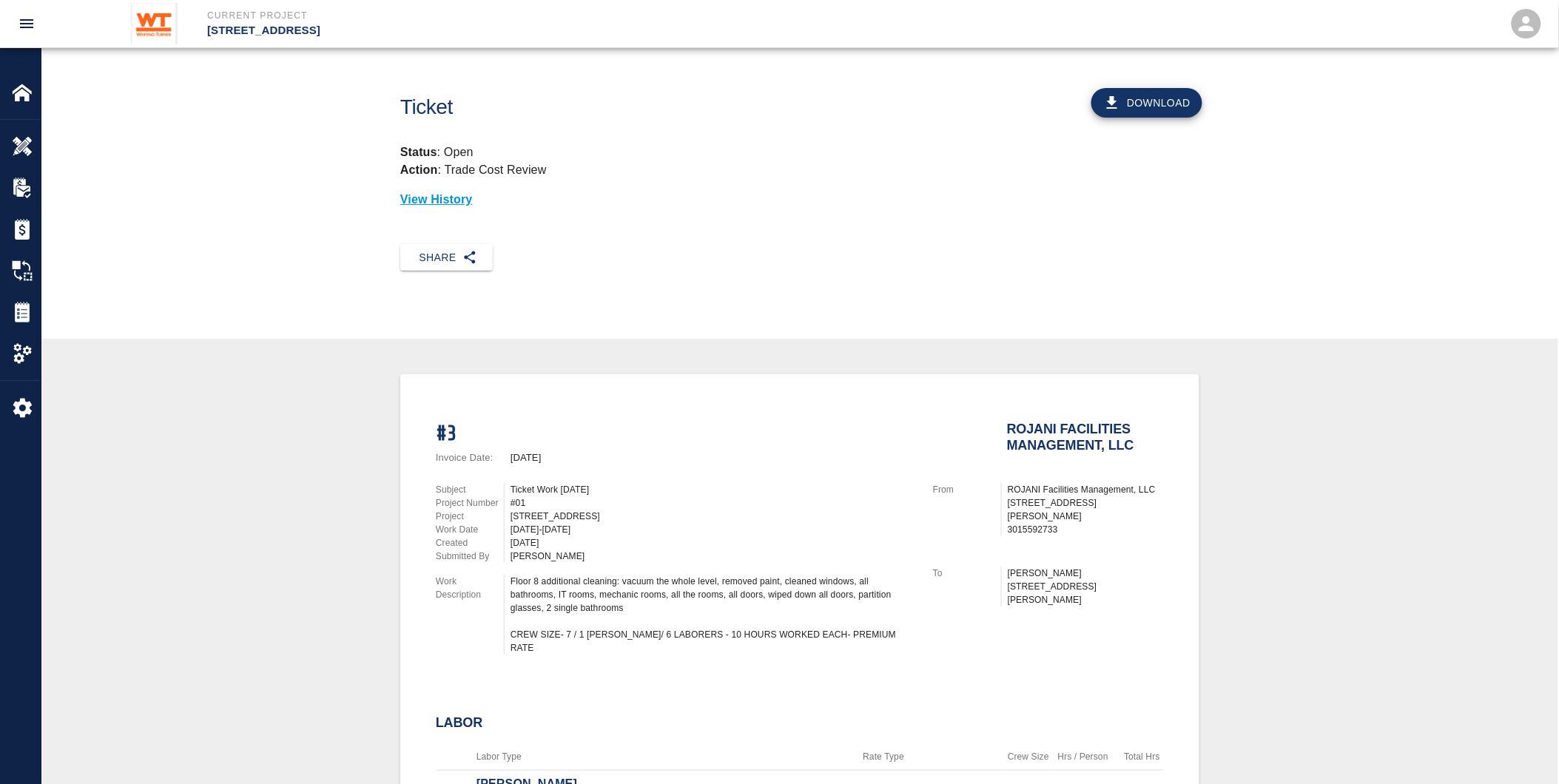
click at [1144, 110] on button "Download" at bounding box center [1147, 103] width 111 height 30
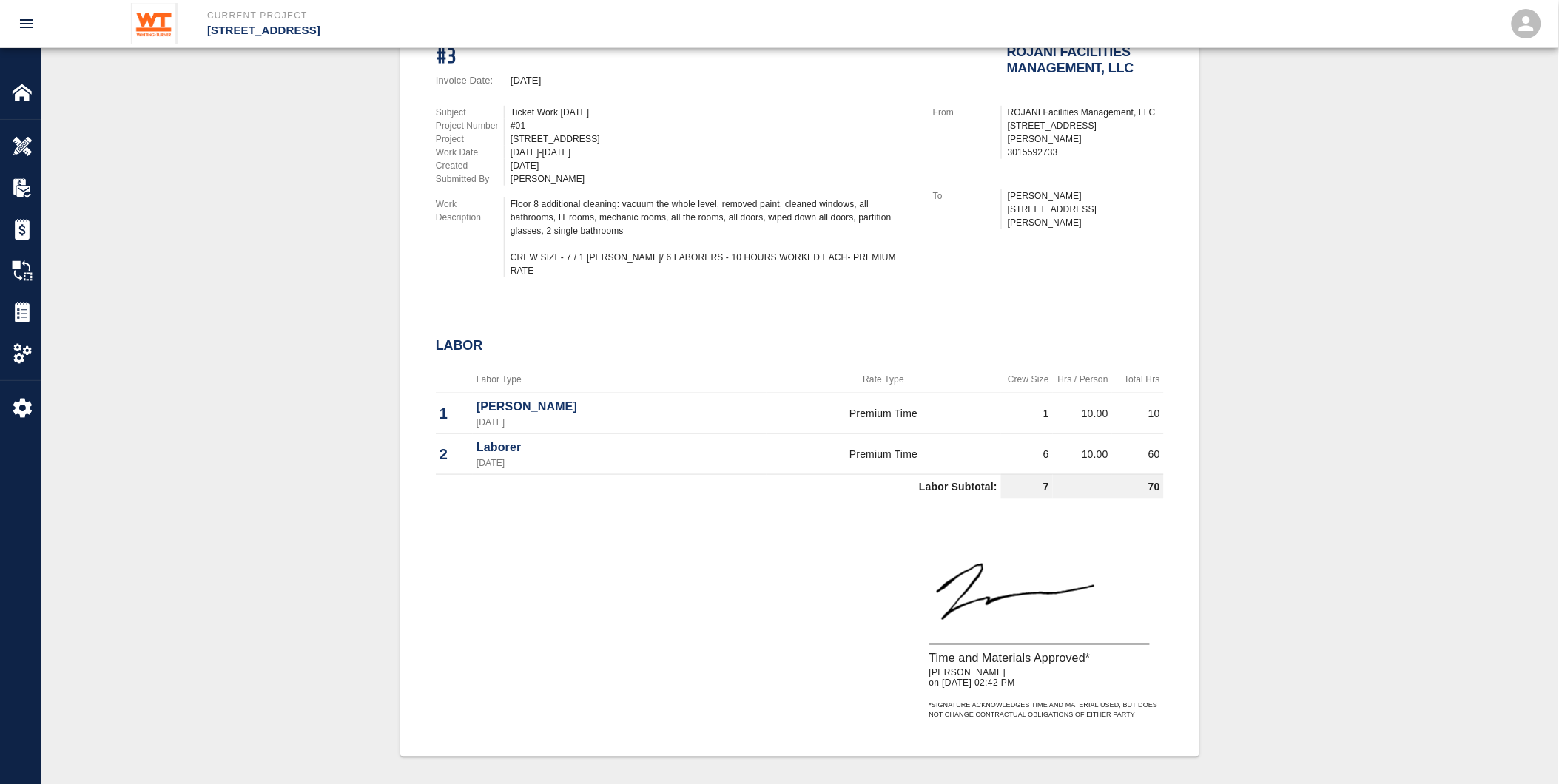
scroll to position [82, 0]
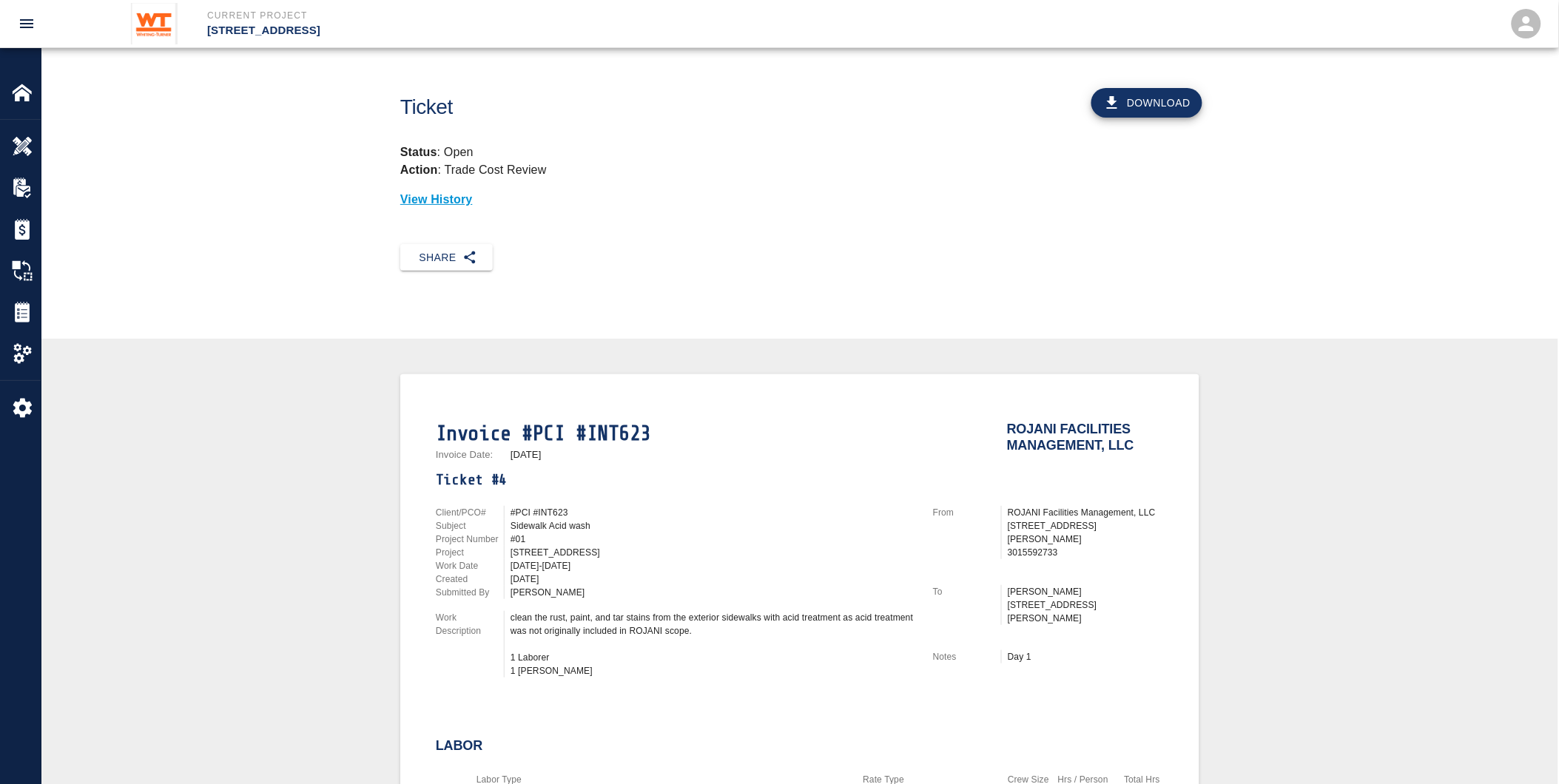
click at [1149, 98] on button "Download" at bounding box center [1147, 103] width 111 height 30
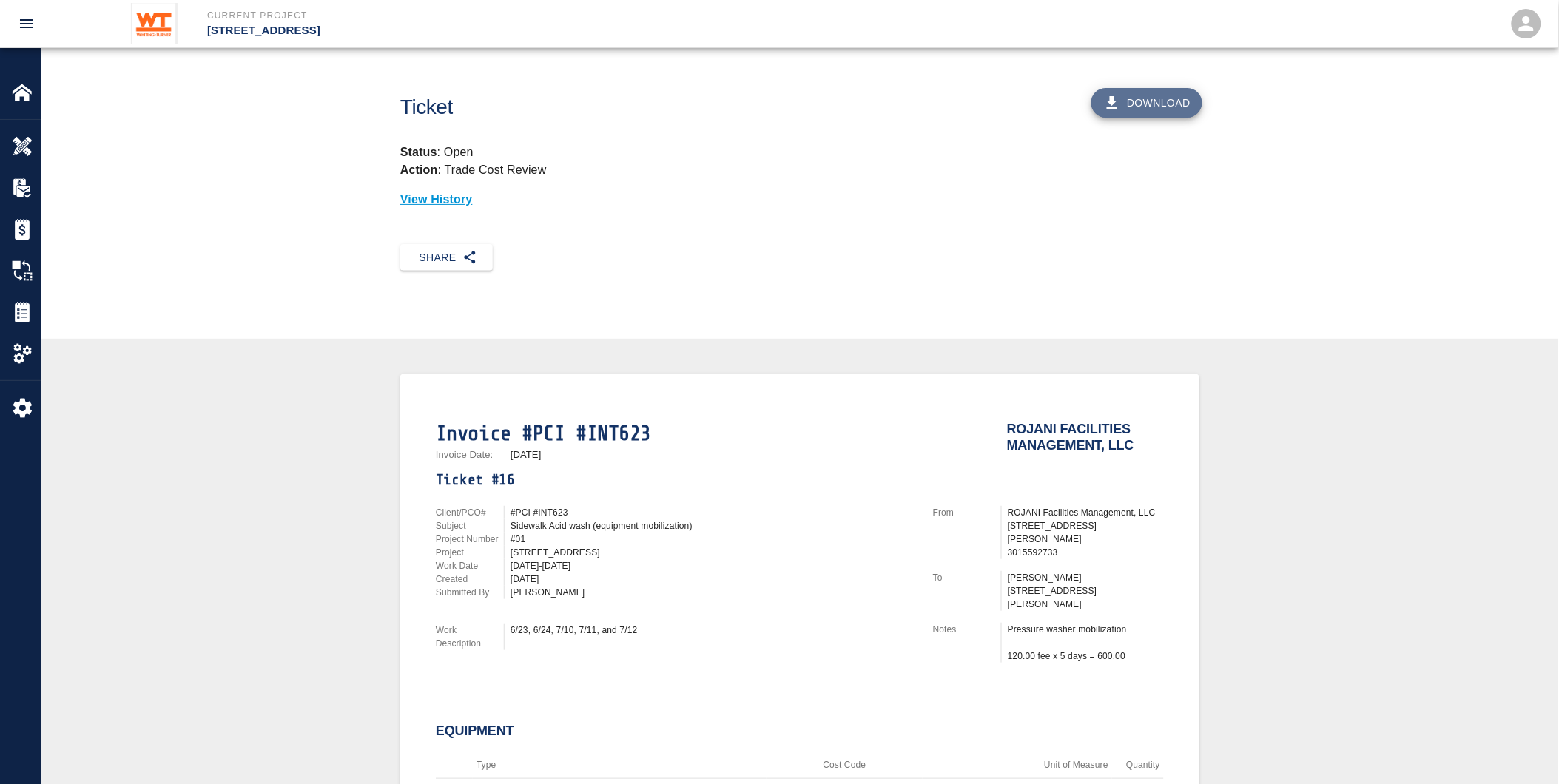
click at [1172, 105] on button "Download" at bounding box center [1147, 103] width 111 height 30
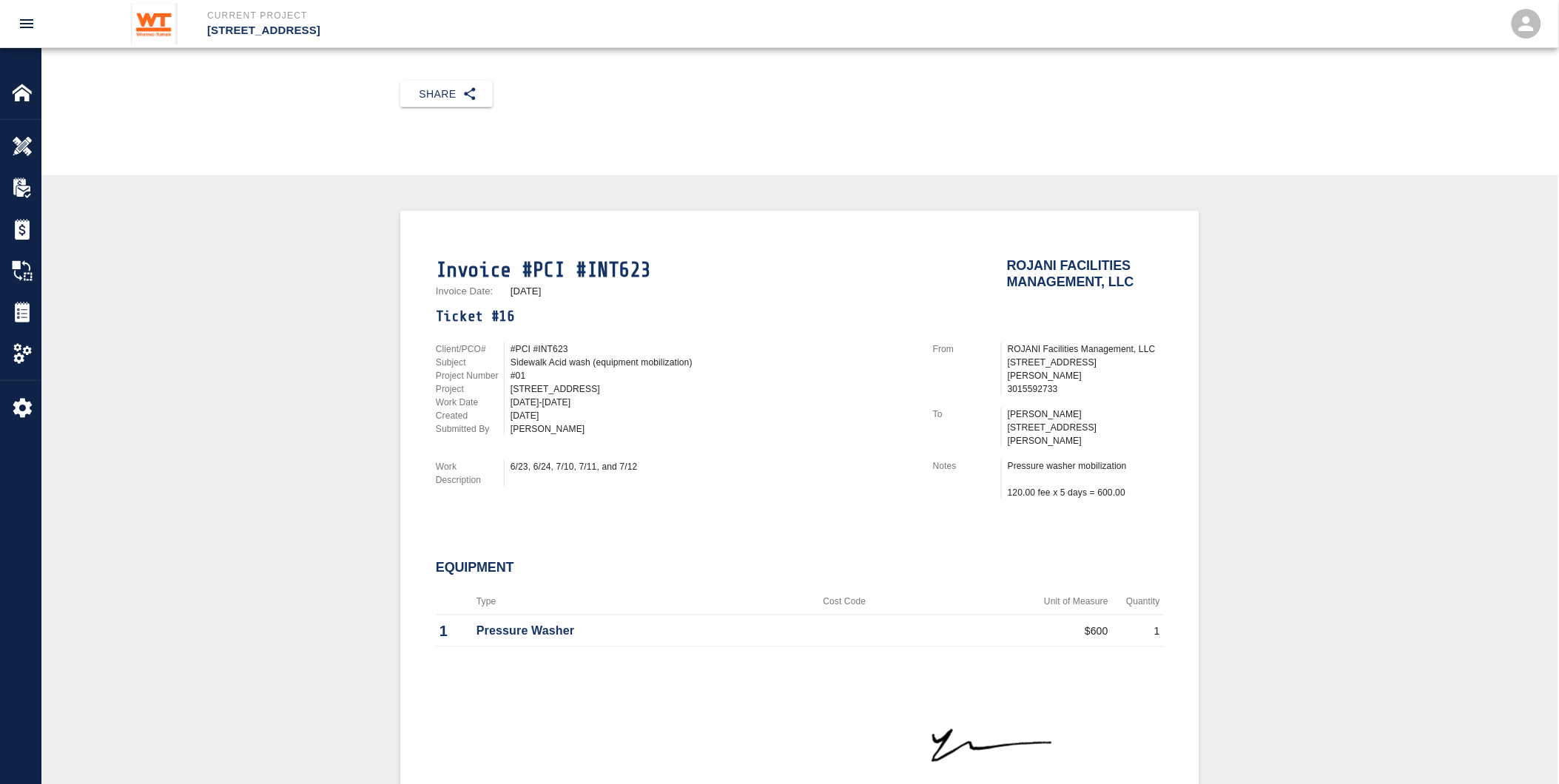
scroll to position [164, 0]
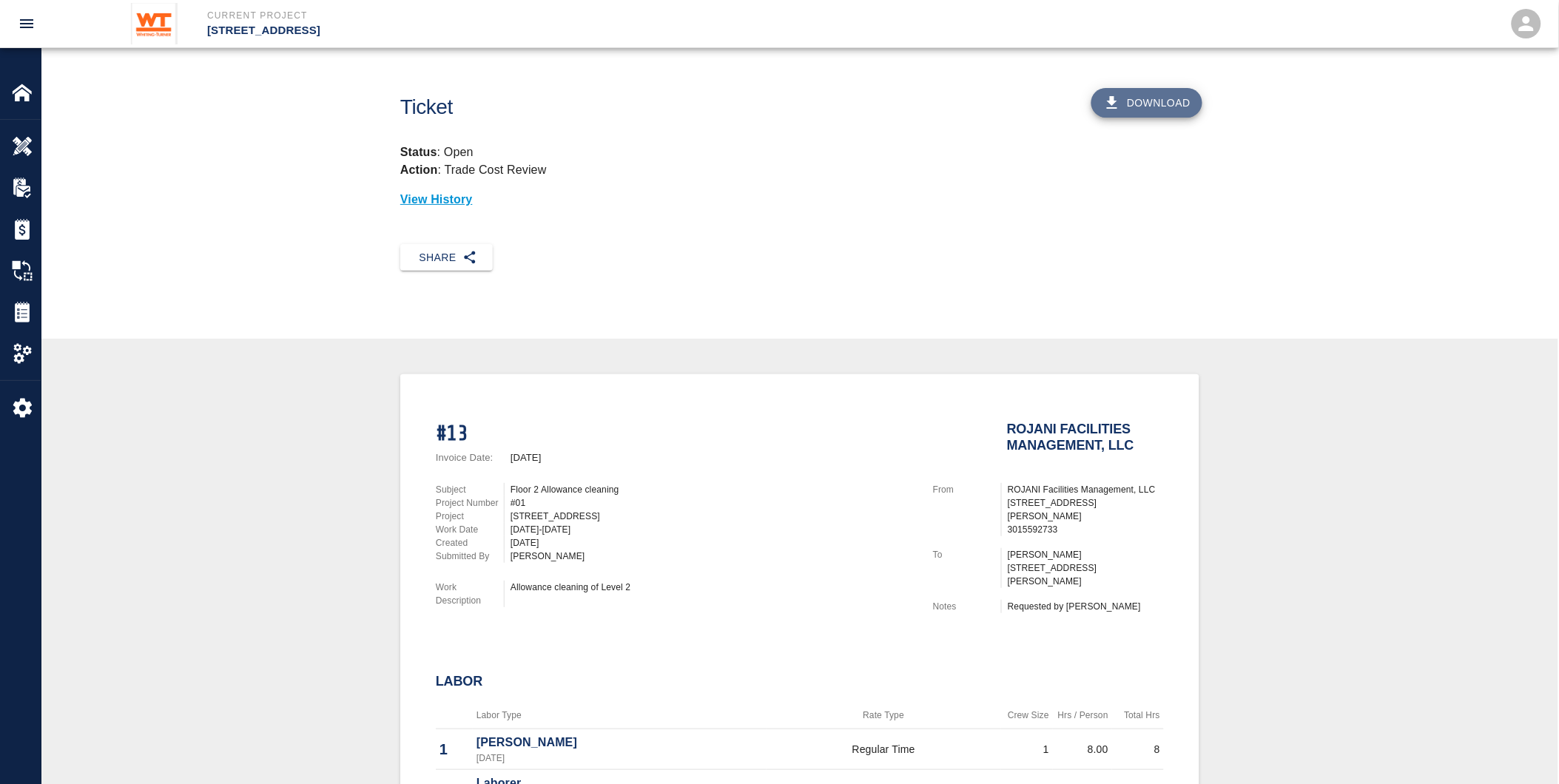
click at [1172, 105] on button "Download" at bounding box center [1147, 103] width 111 height 30
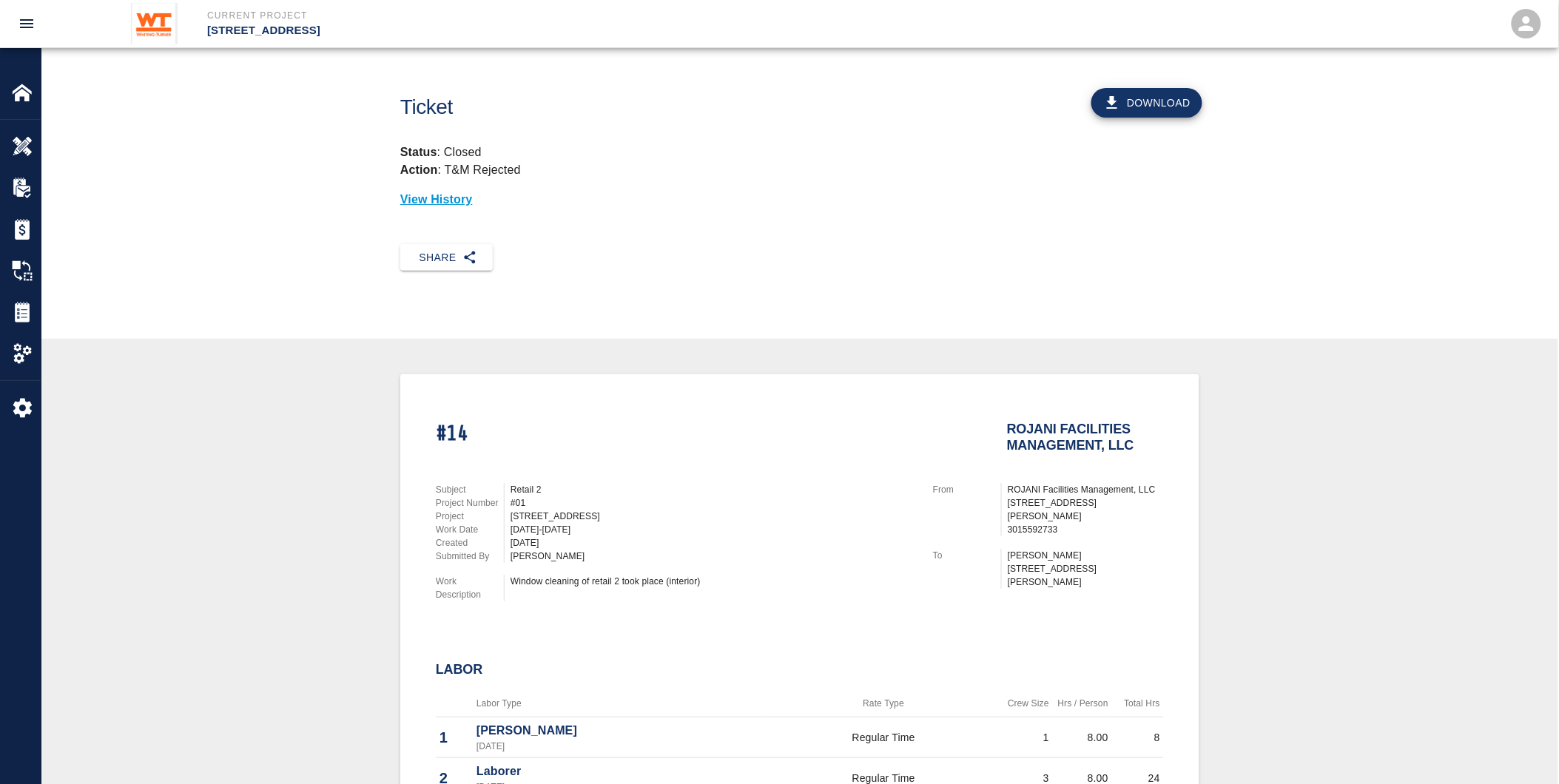
click at [1163, 94] on button "Download" at bounding box center [1147, 103] width 111 height 30
click at [1158, 88] on button "Download" at bounding box center [1147, 103] width 111 height 30
click at [1156, 110] on button "Download" at bounding box center [1147, 103] width 111 height 30
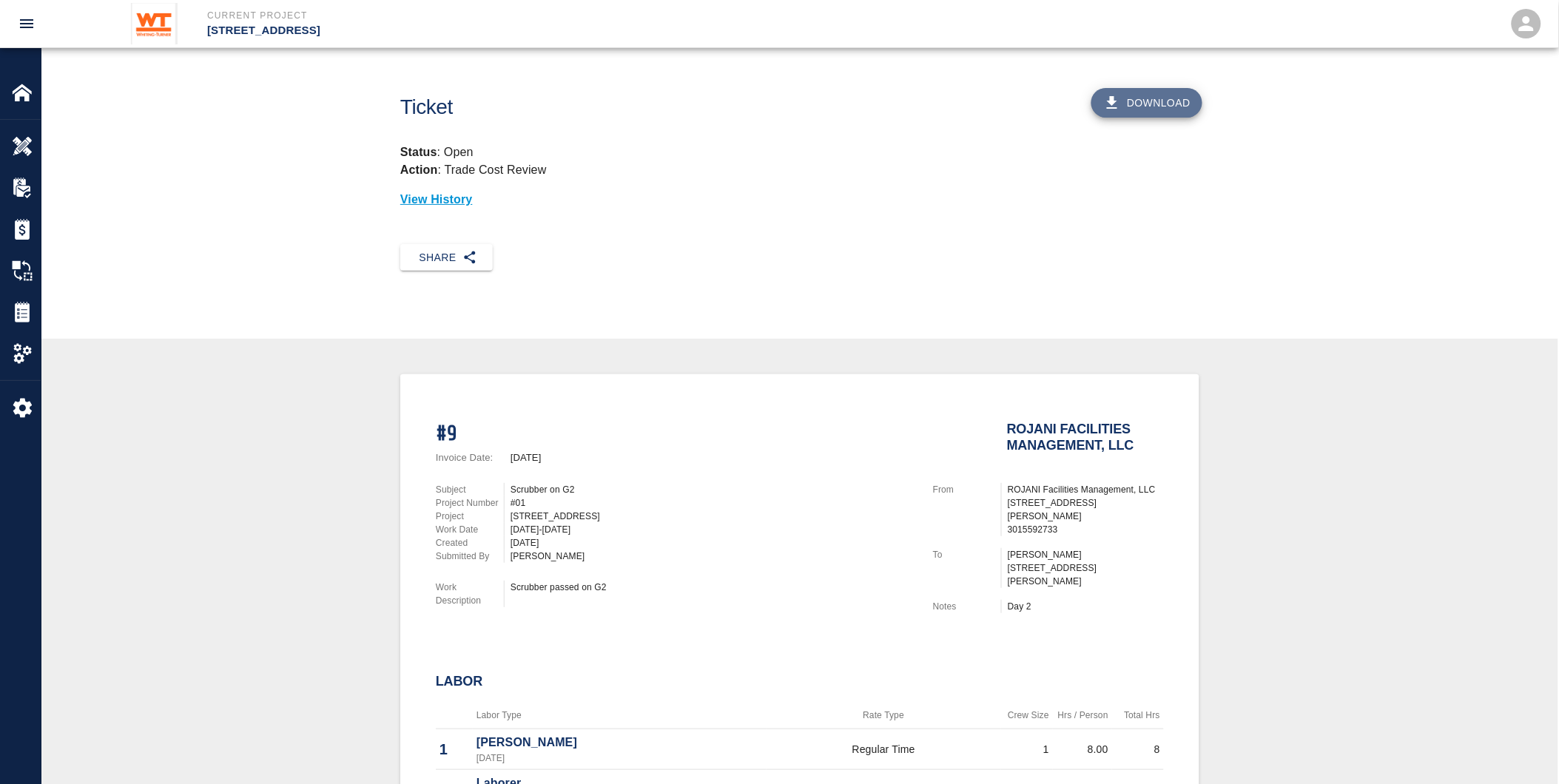
click at [1172, 100] on button "Download" at bounding box center [1147, 103] width 111 height 30
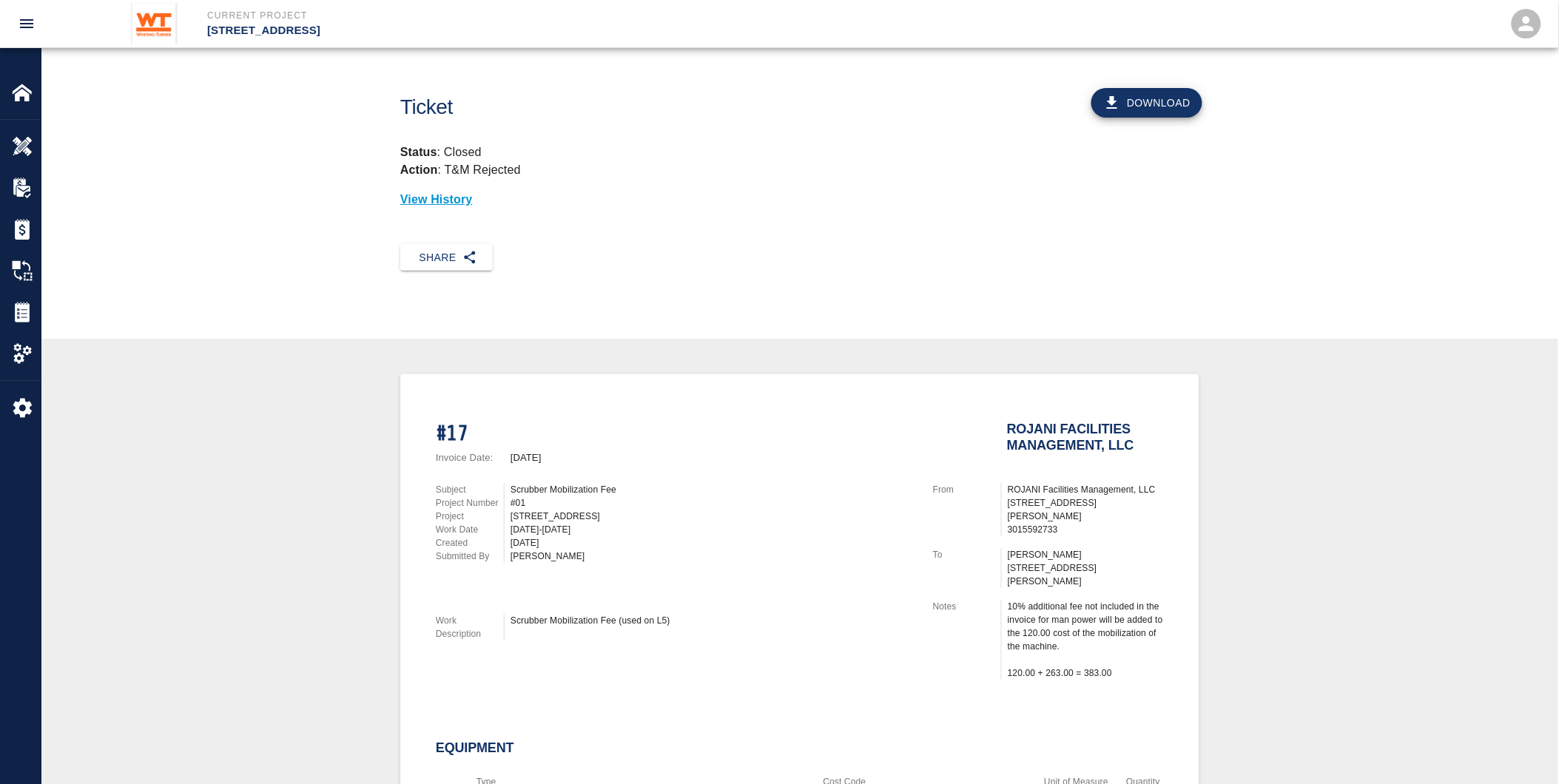
click at [1143, 105] on button "Download" at bounding box center [1147, 103] width 111 height 30
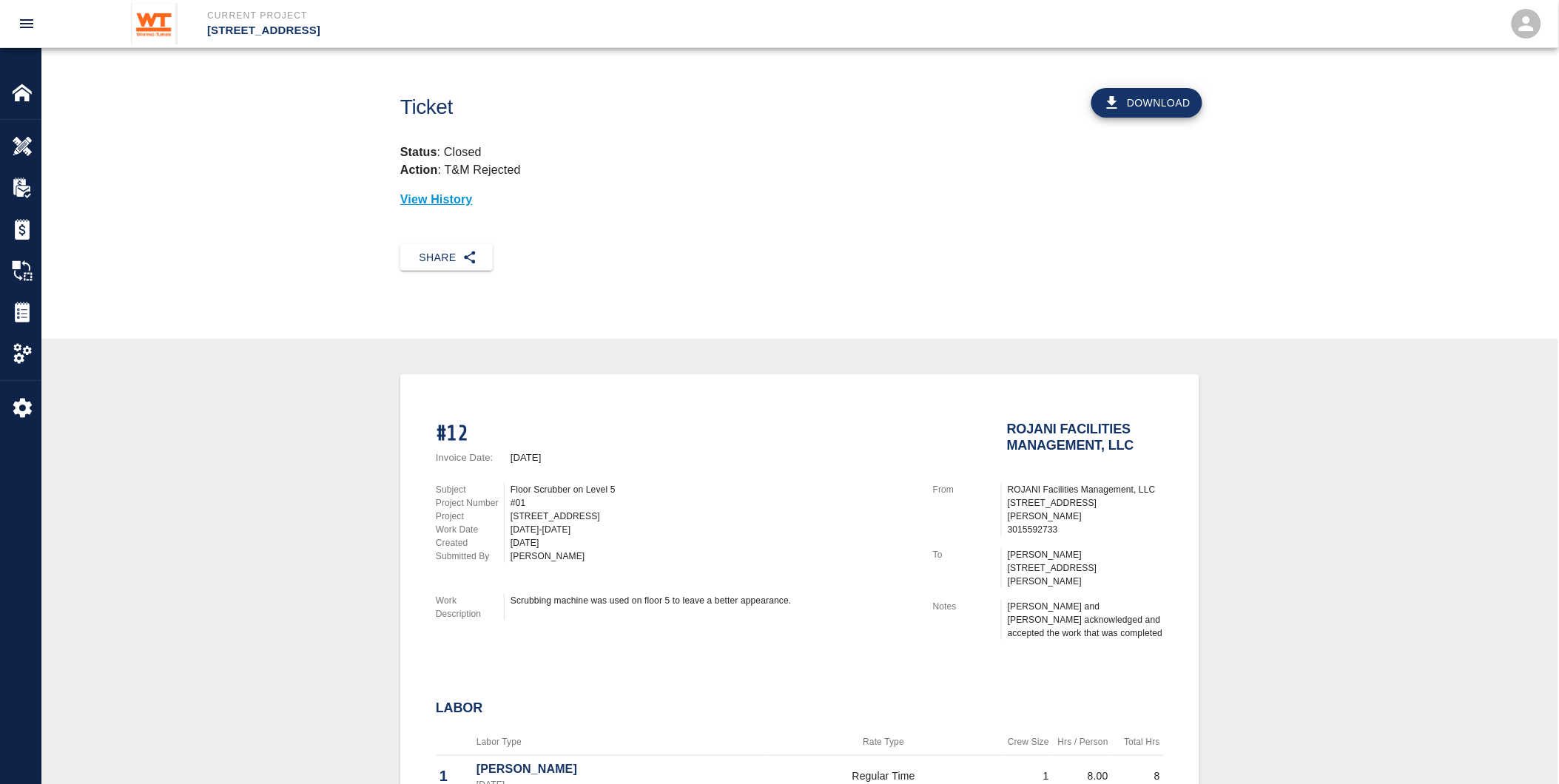
click at [1151, 97] on button "Download" at bounding box center [1147, 103] width 111 height 30
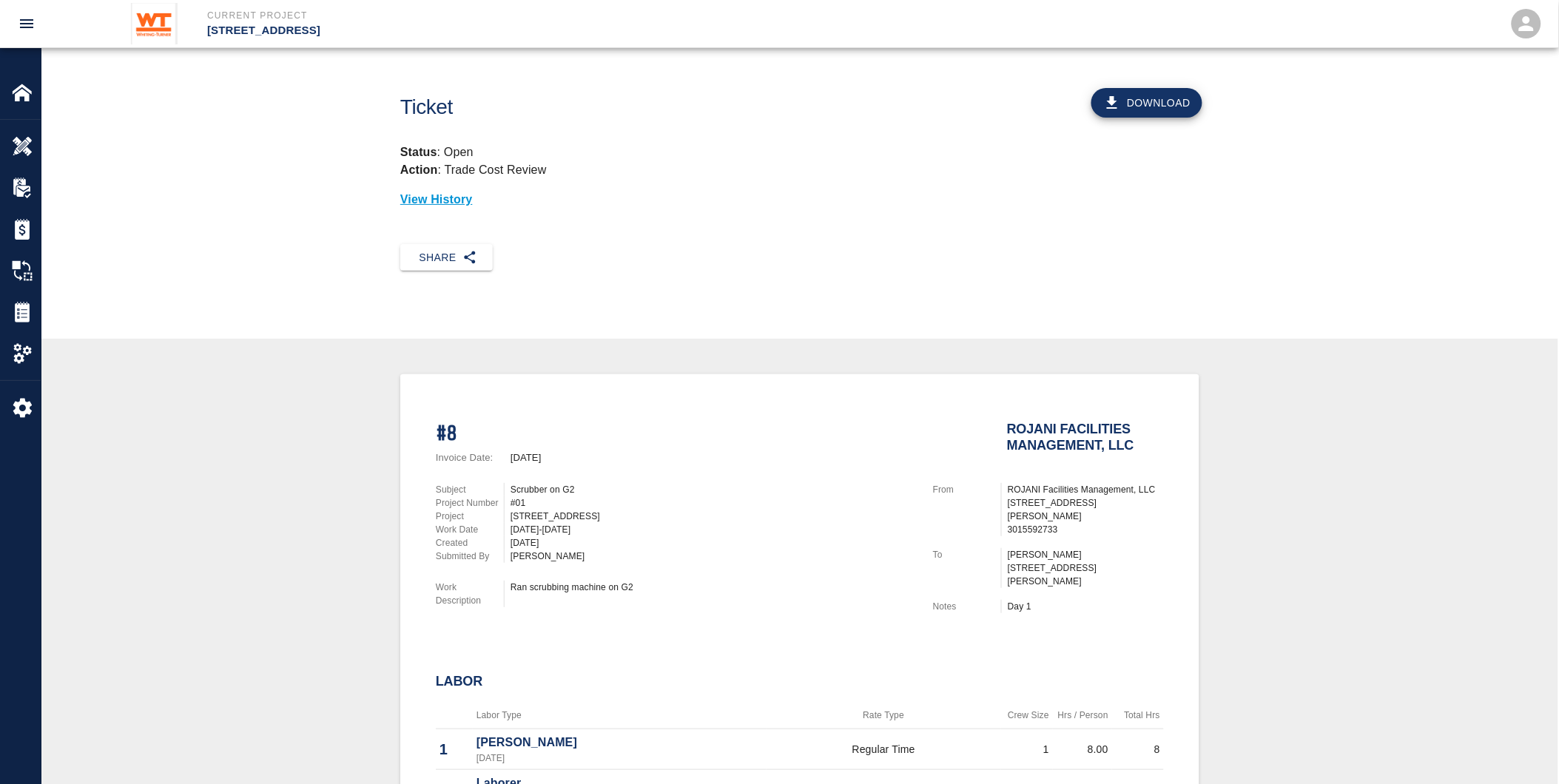
click at [1121, 113] on button "Download" at bounding box center [1147, 103] width 111 height 30
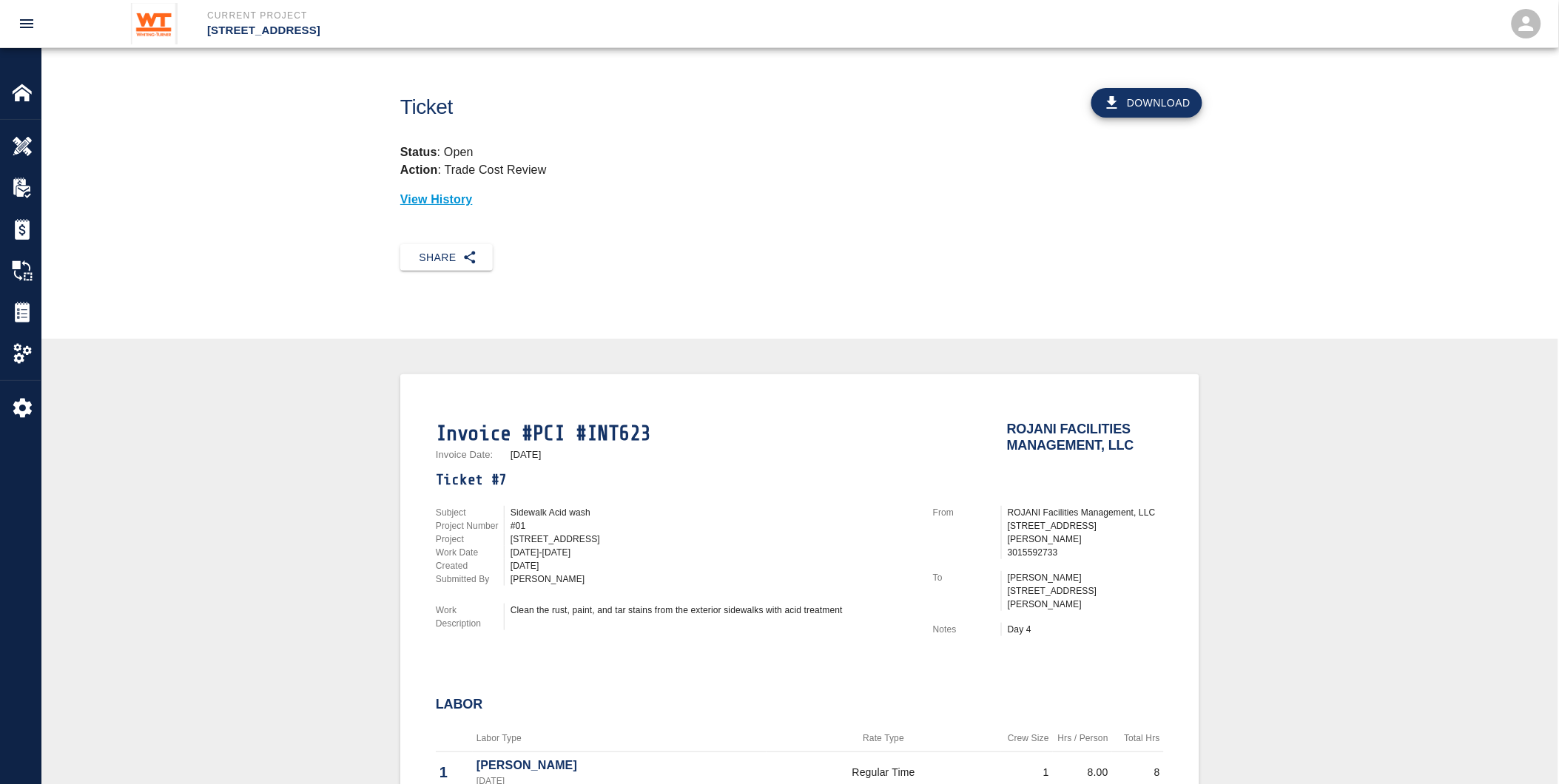
click at [1173, 107] on button "Download" at bounding box center [1147, 103] width 111 height 30
click at [1170, 107] on button "Download" at bounding box center [1147, 103] width 111 height 30
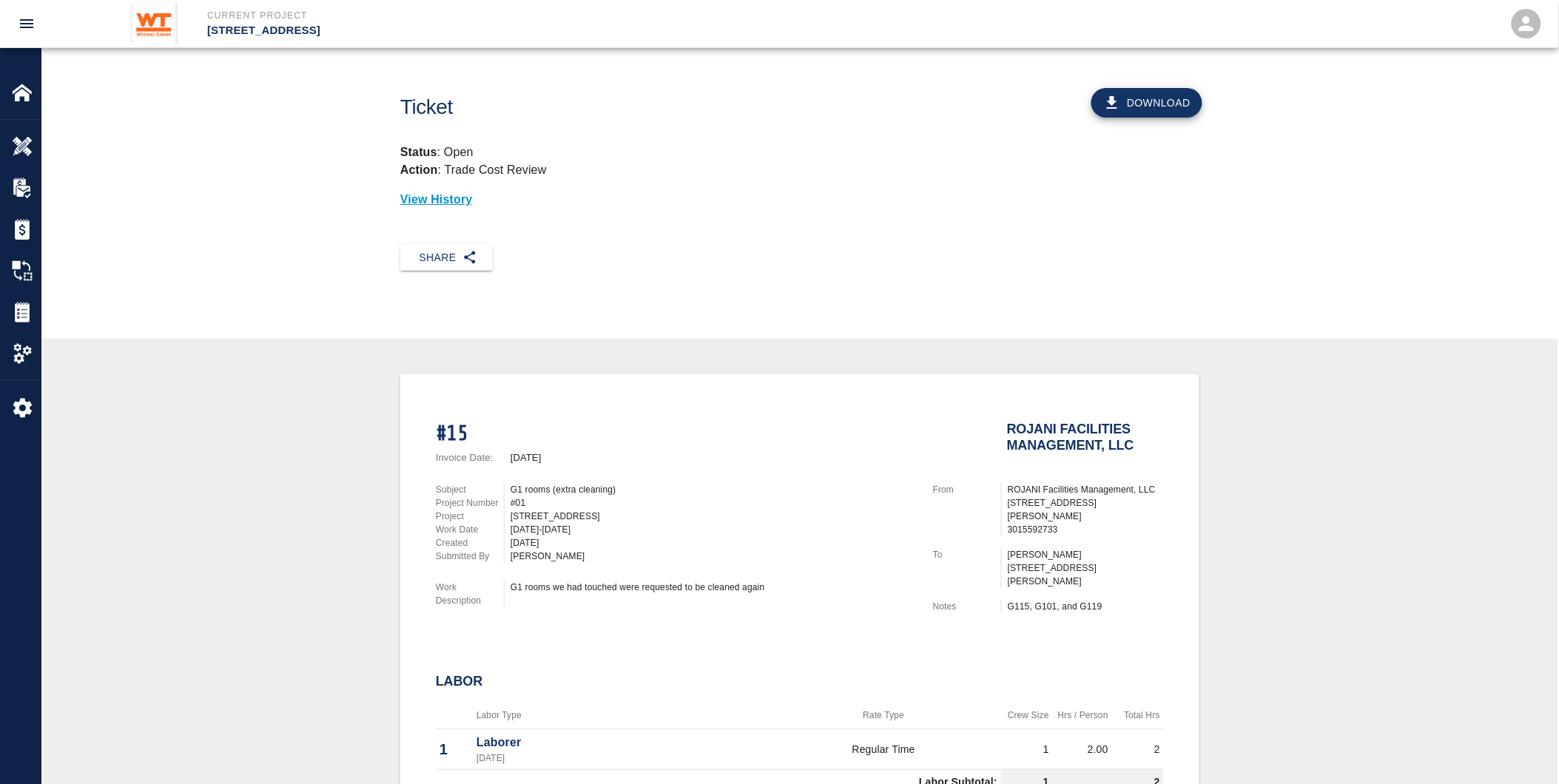
click at [1169, 107] on button "Download" at bounding box center [1147, 103] width 111 height 30
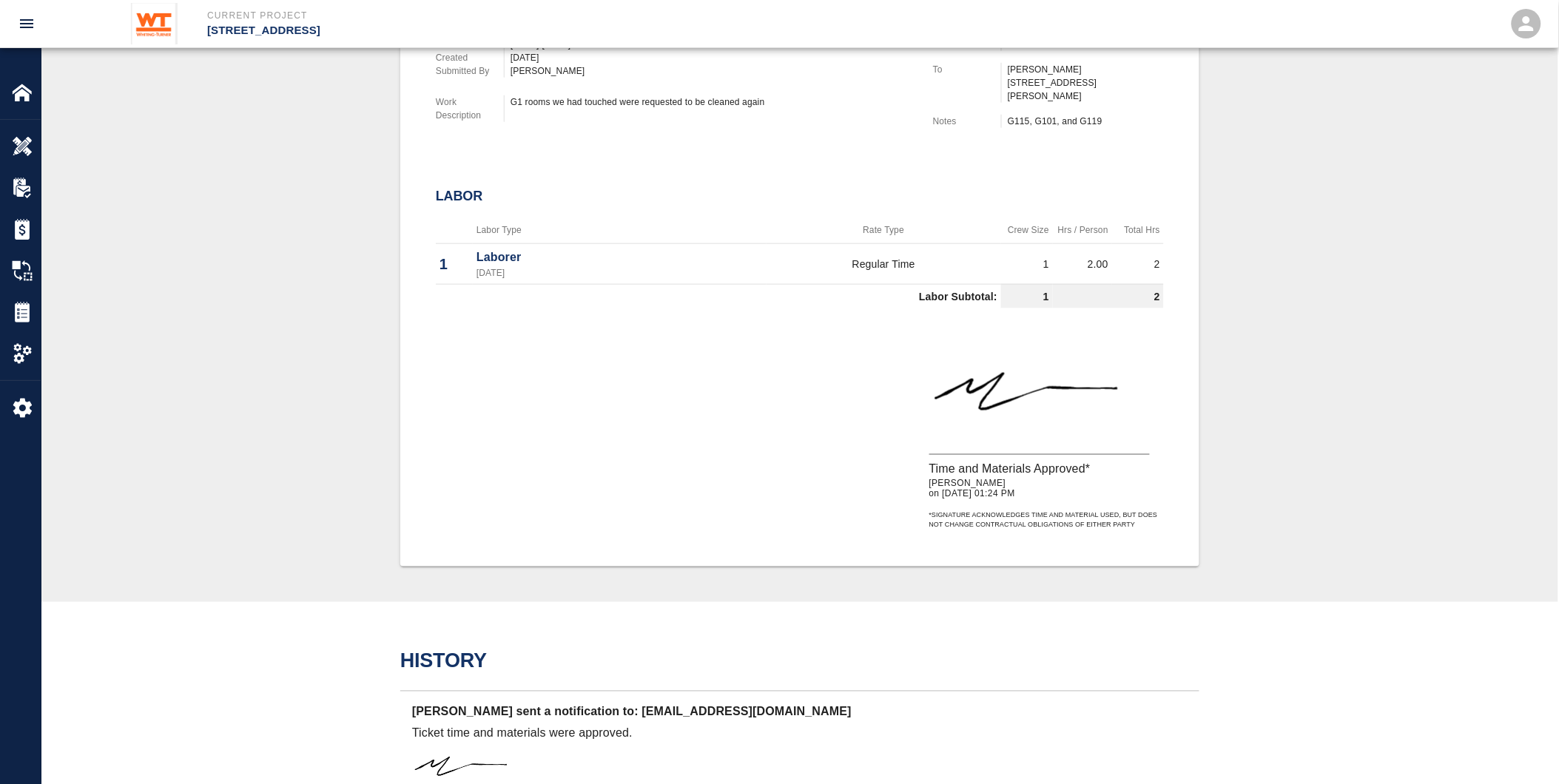
scroll to position [492, 0]
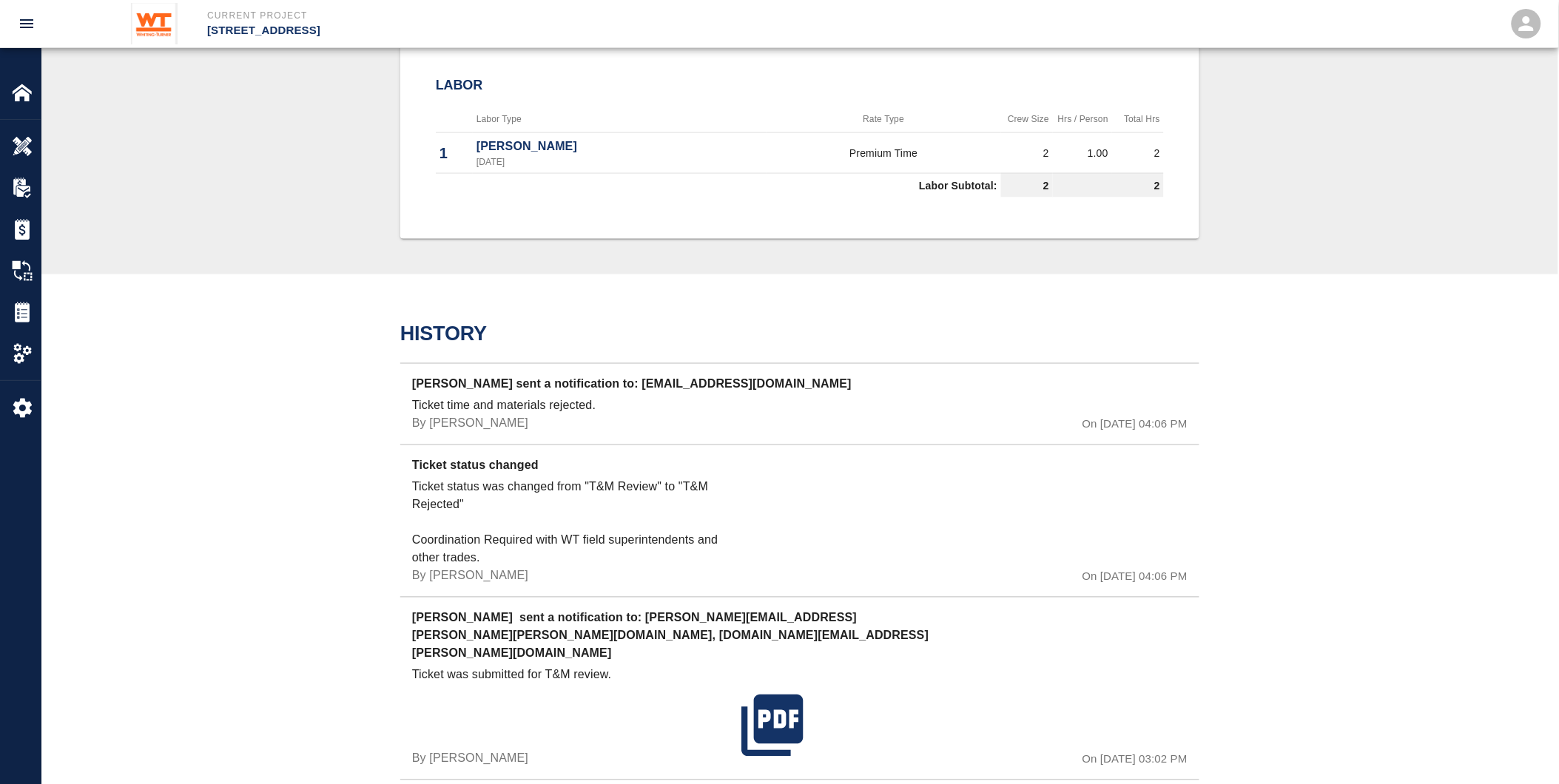
scroll to position [786, 0]
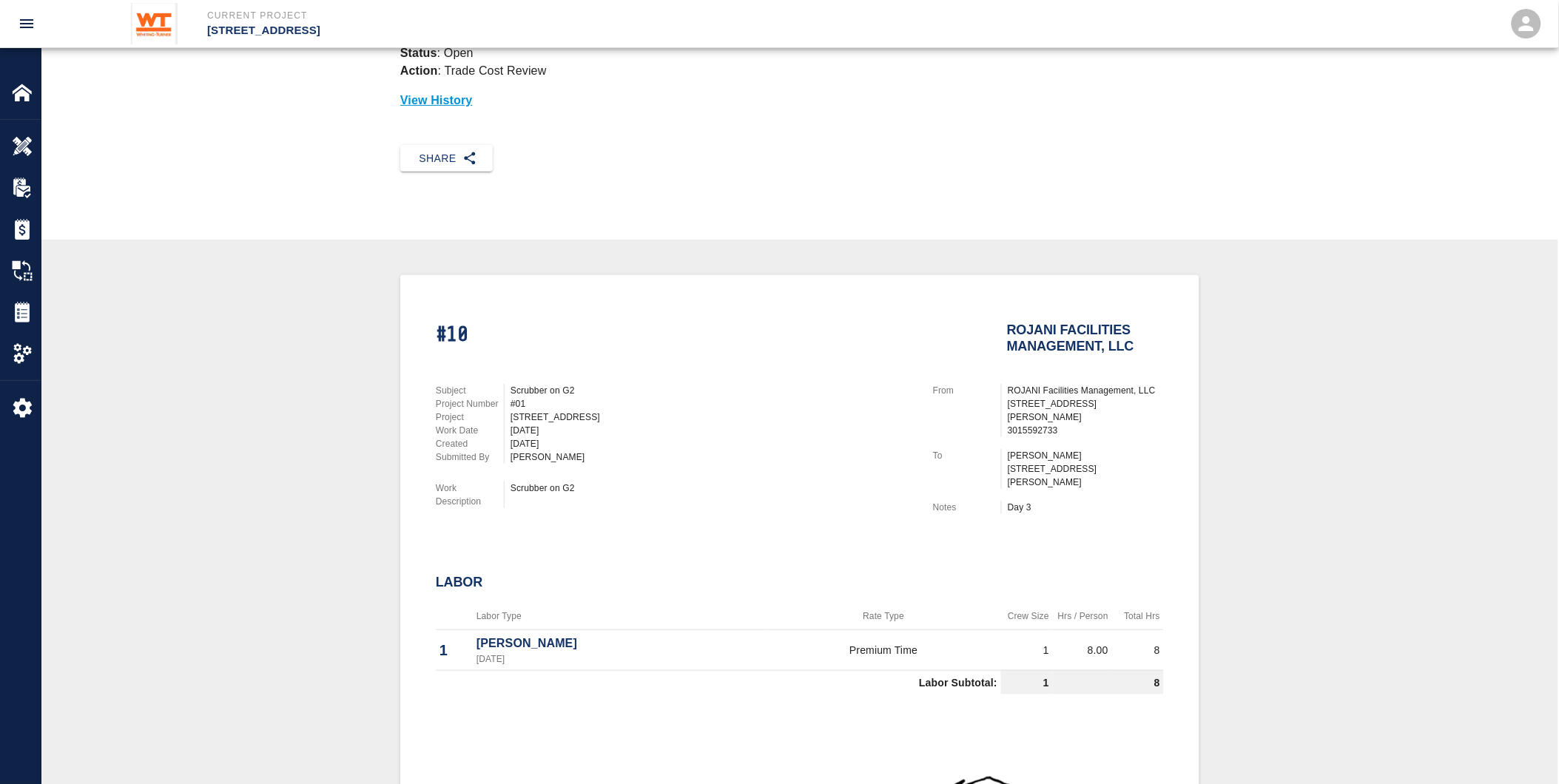
scroll to position [246, 0]
